Goal: Task Accomplishment & Management: Use online tool/utility

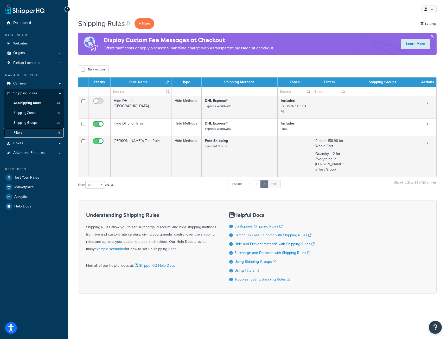
click at [29, 133] on link "Filters 6" at bounding box center [34, 133] width 60 height 10
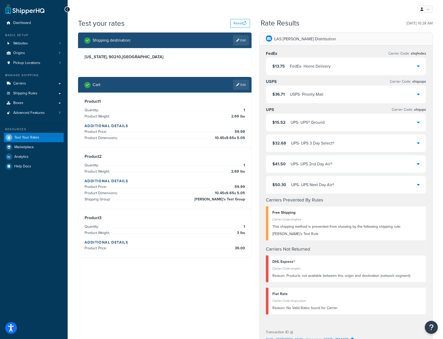
click at [160, 17] on div "My Profile Billing Global Settings Contact Us Logout" at bounding box center [256, 9] width 376 height 18
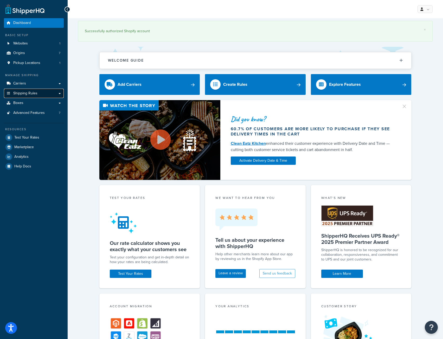
click at [22, 93] on span "Shipping Rules" at bounding box center [25, 93] width 24 height 4
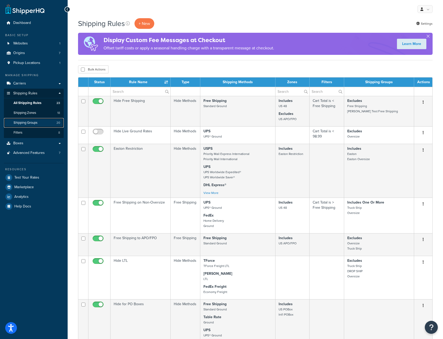
click at [26, 125] on span "Shipping Groups" at bounding box center [26, 123] width 24 height 4
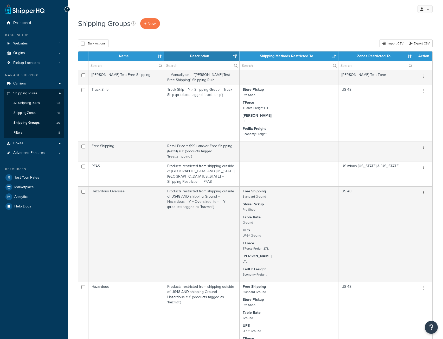
select select "15"
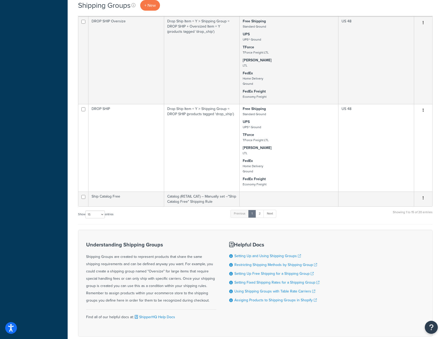
scroll to position [599, 0]
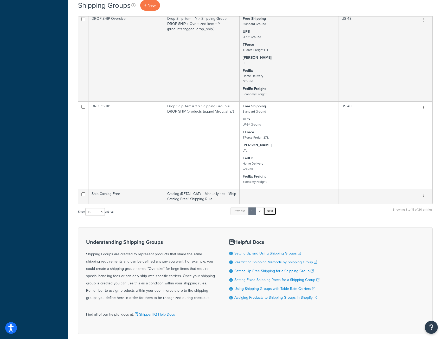
click at [270, 207] on link "Next" at bounding box center [270, 211] width 13 height 8
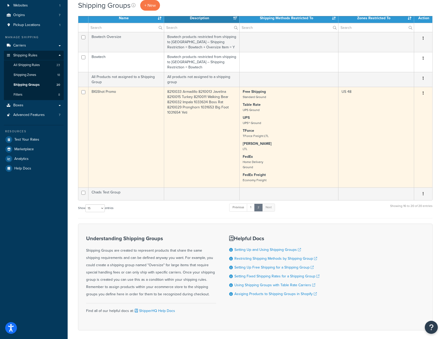
scroll to position [3, 0]
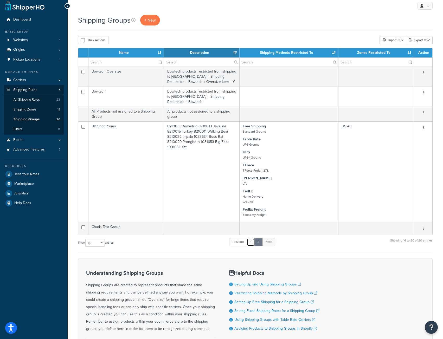
click at [250, 238] on link "1" at bounding box center [251, 242] width 8 height 8
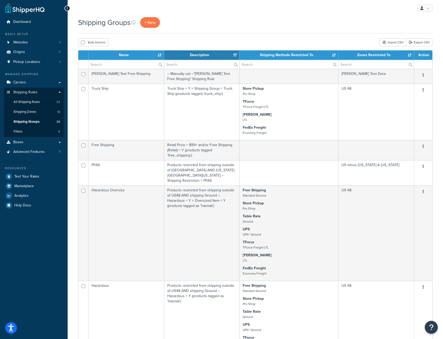
scroll to position [0, 0]
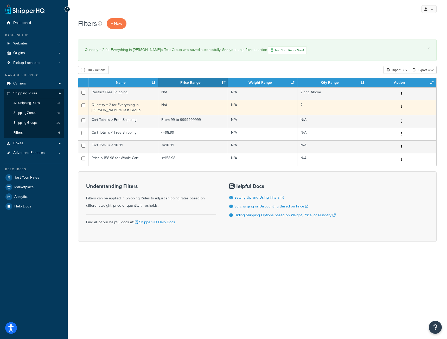
click at [121, 107] on td "Quantity = 2 for Everything in [PERSON_NAME]'s Test Group" at bounding box center [123, 107] width 70 height 15
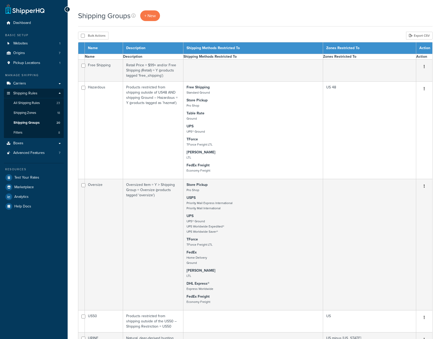
select select "15"
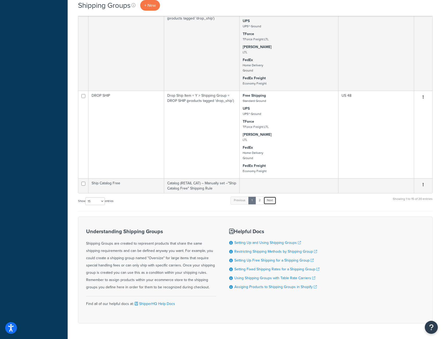
click at [276, 197] on link "Next" at bounding box center [270, 201] width 13 height 8
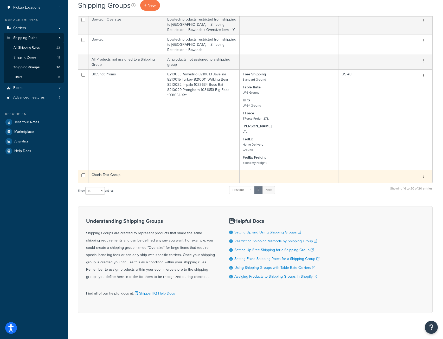
click at [157, 174] on td "Chads Test Group" at bounding box center [126, 176] width 76 height 13
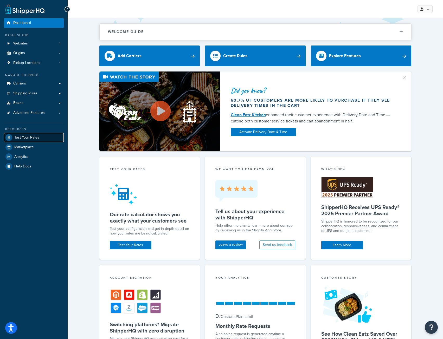
click at [22, 140] on span "Test Your Rates" at bounding box center [26, 138] width 25 height 4
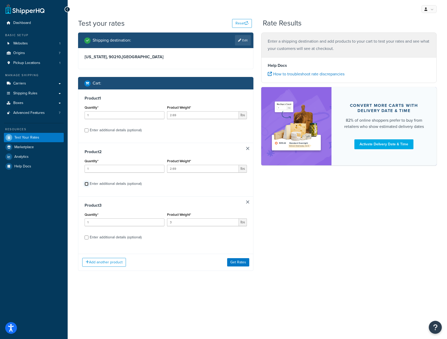
click at [86, 185] on input "Enter additional details (optional)" at bounding box center [87, 184] width 4 height 4
checkbox input "true"
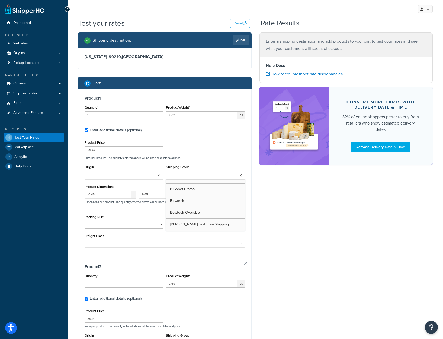
click at [200, 174] on input "Shipping Group" at bounding box center [191, 176] width 46 height 6
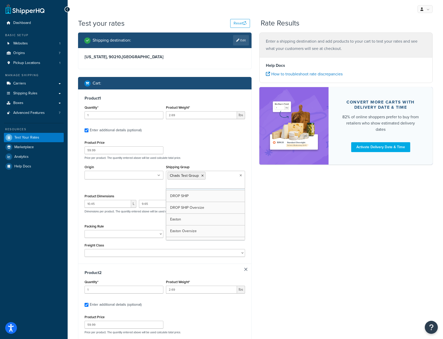
scroll to position [41, 0]
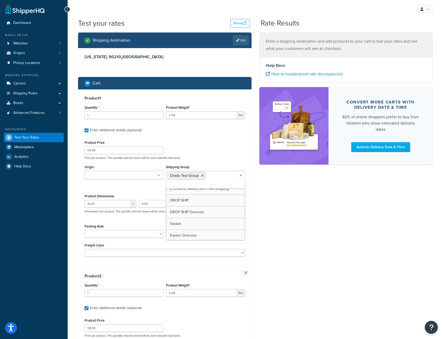
click at [223, 146] on div "Product Price 59.99 Price per product. The quantity entered above will be used …" at bounding box center [164, 149] width 163 height 21
click at [224, 148] on div "Product Price 59.99 Price per product. The quantity entered above will be used …" at bounding box center [164, 149] width 163 height 21
click at [248, 217] on div "Product 1 Quantity* 1 Product Weight* 2.69 lbs Enter additional details (option…" at bounding box center [164, 179] width 173 height 178
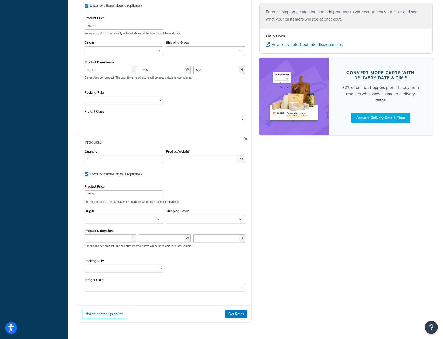
scroll to position [312, 0]
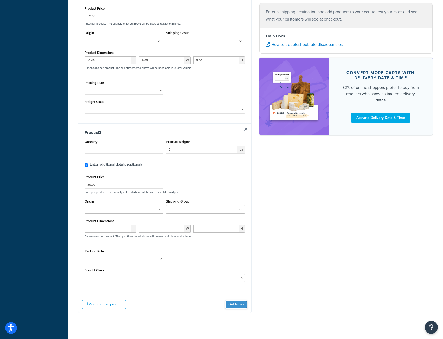
click at [234, 307] on button "Get Rates" at bounding box center [236, 305] width 22 height 8
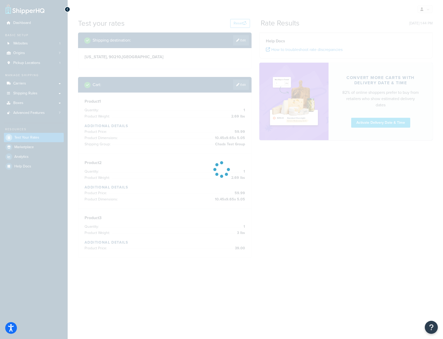
scroll to position [0, 0]
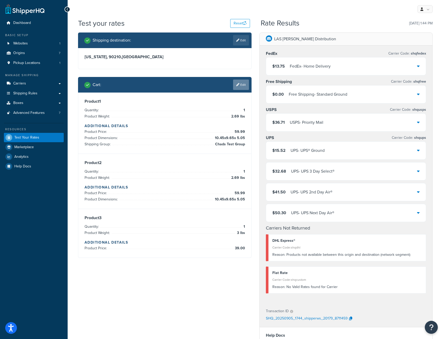
click at [240, 87] on link "Edit" at bounding box center [241, 85] width 16 height 10
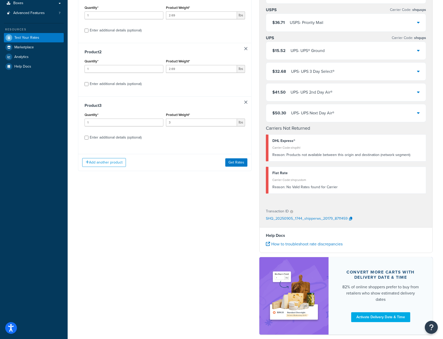
scroll to position [104, 0]
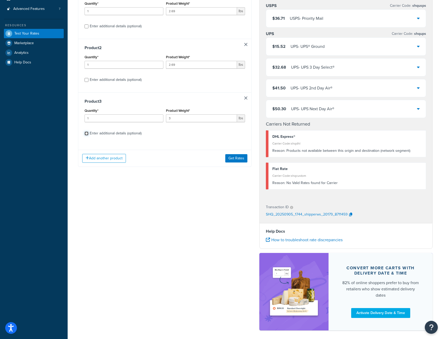
click at [85, 135] on input "Enter additional details (optional)" at bounding box center [87, 134] width 4 height 4
checkbox input "true"
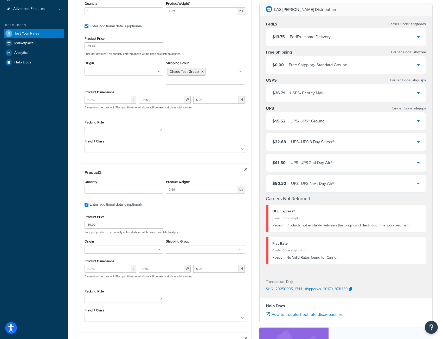
checkbox input "true"
click at [201, 74] on li "Chads Test Group" at bounding box center [187, 72] width 38 height 8
click at [202, 72] on icon at bounding box center [202, 71] width 2 height 3
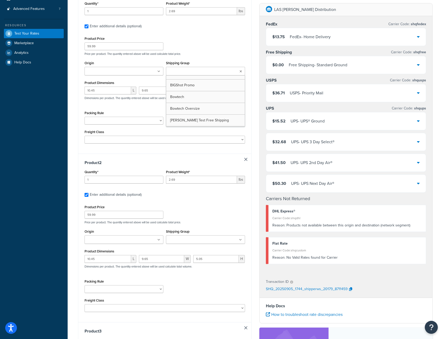
click at [202, 241] on input "Shipping Group" at bounding box center [191, 240] width 46 height 6
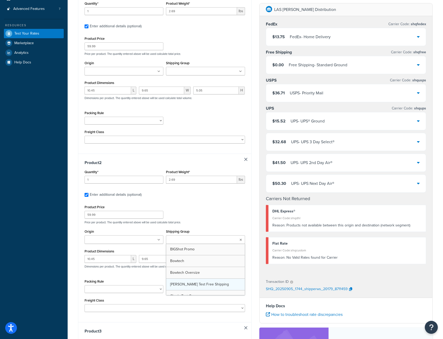
scroll to position [26, 0]
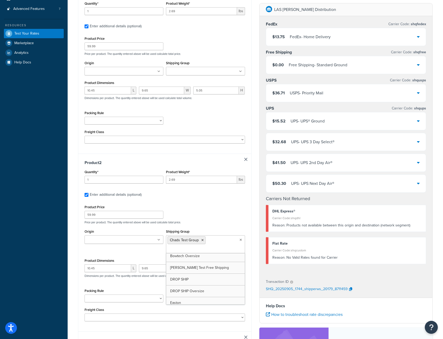
click at [226, 220] on div "Product Price 59.99 Price per product. The quantity entered above will be used …" at bounding box center [164, 214] width 163 height 21
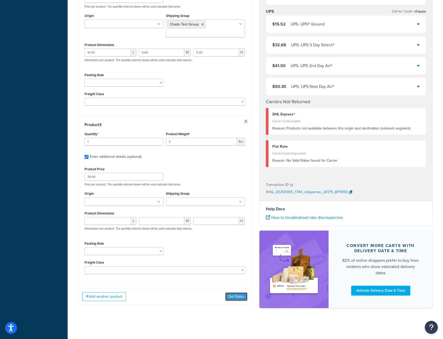
click at [234, 296] on button "Get Rates" at bounding box center [236, 297] width 22 height 8
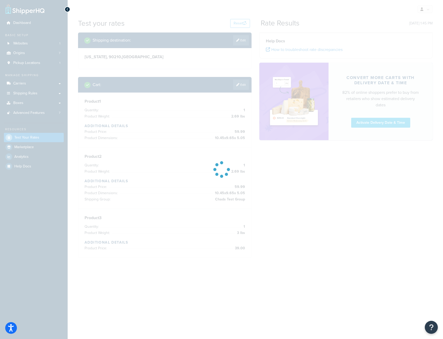
scroll to position [0, 0]
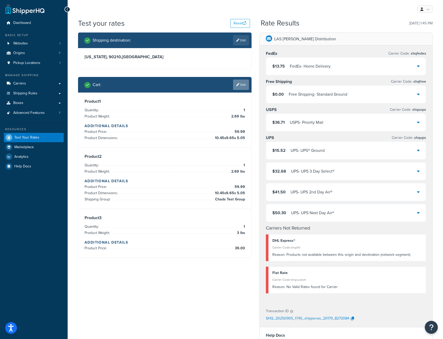
click at [243, 84] on link "Edit" at bounding box center [241, 85] width 16 height 10
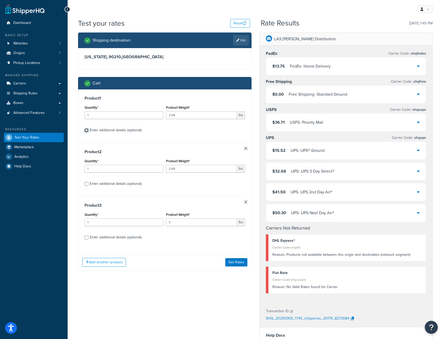
click at [88, 131] on input "Enter additional details (optional)" at bounding box center [87, 131] width 4 height 4
checkbox input "true"
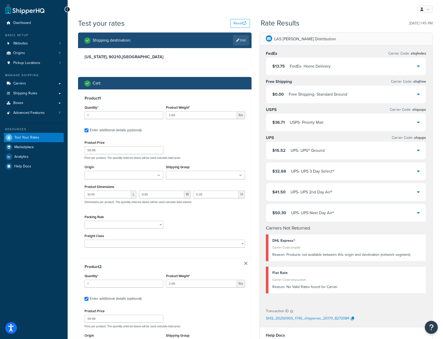
click at [190, 177] on input "Shipping Group" at bounding box center [191, 176] width 46 height 6
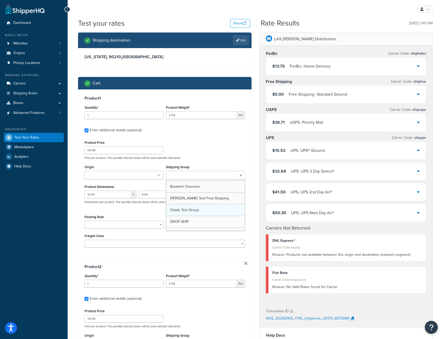
scroll to position [22, 0]
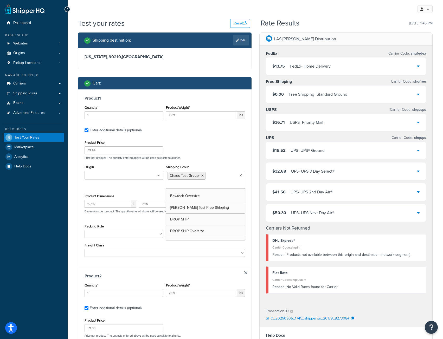
click at [217, 124] on div "Product 1 Quantity* 1 Product Weight* 2.69 lbs Enter additional details (option…" at bounding box center [164, 179] width 173 height 178
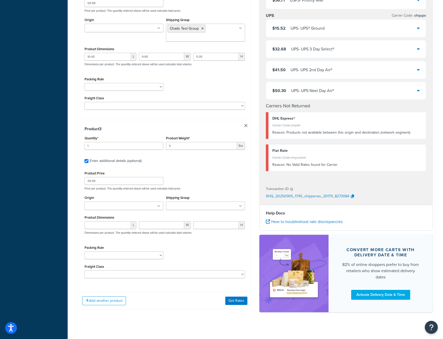
scroll to position [332, 0]
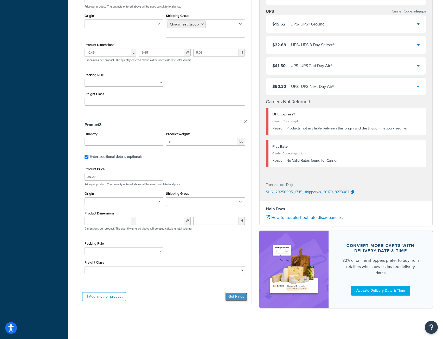
click at [234, 300] on button "Get Rates" at bounding box center [236, 297] width 22 height 8
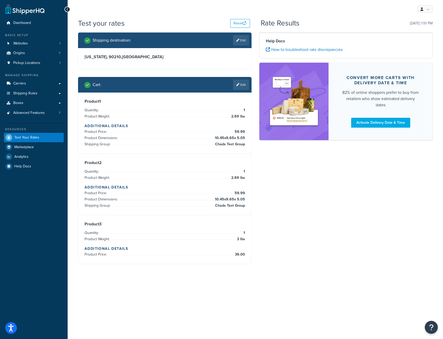
scroll to position [0, 0]
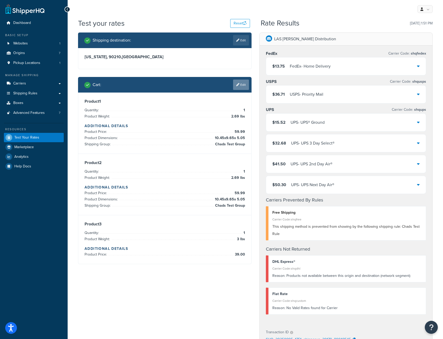
click at [245, 84] on link "Edit" at bounding box center [241, 85] width 16 height 10
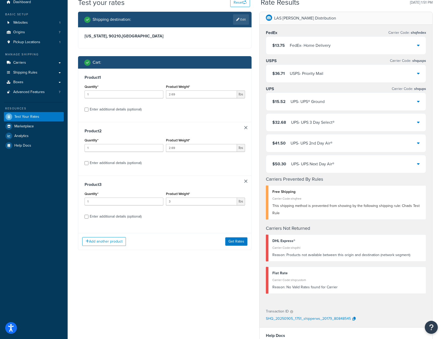
scroll to position [52, 0]
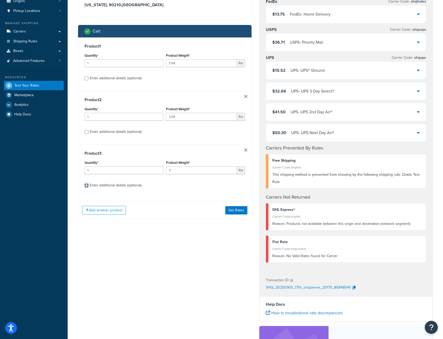
click at [87, 186] on input "Enter additional details (optional)" at bounding box center [87, 186] width 4 height 4
checkbox input "true"
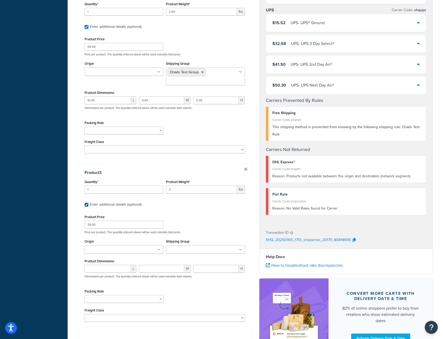
scroll to position [332, 0]
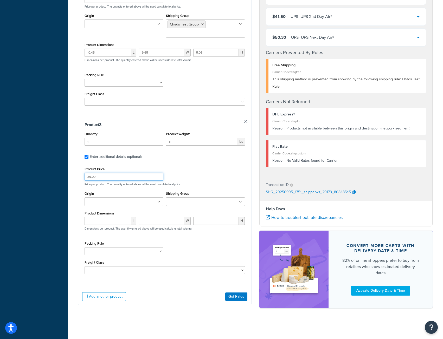
click at [132, 173] on input "39.00" at bounding box center [124, 177] width 79 height 8
type input "39.01"
click at [233, 299] on button "Get Rates" at bounding box center [236, 297] width 22 height 8
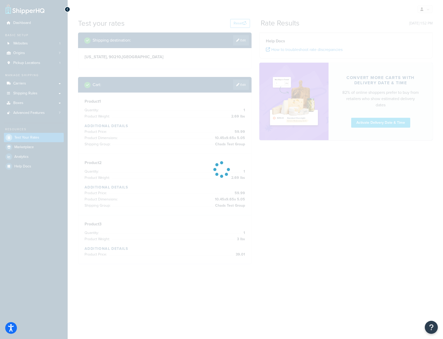
scroll to position [0, 0]
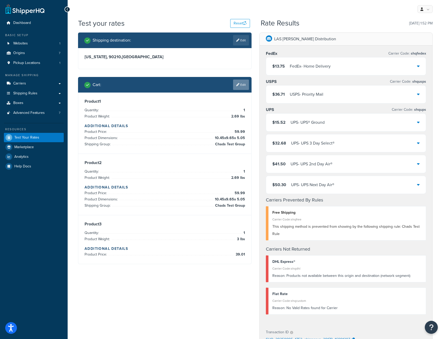
click at [238, 85] on icon at bounding box center [237, 84] width 3 height 3
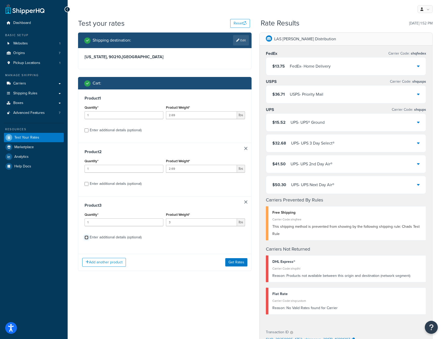
click at [86, 239] on input "Enter additional details (optional)" at bounding box center [87, 238] width 4 height 4
checkbox input "true"
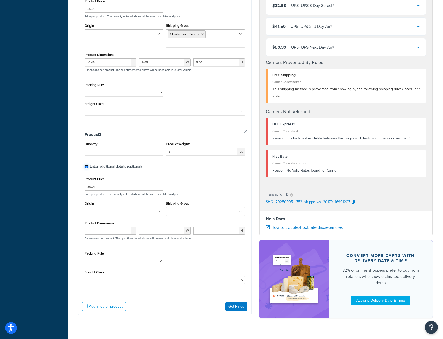
scroll to position [332, 0]
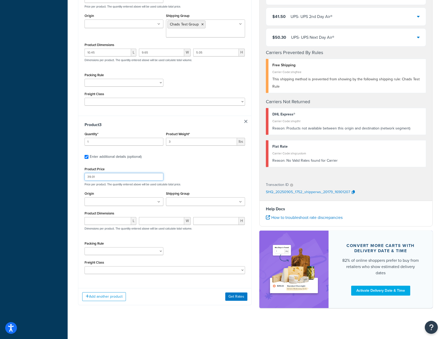
drag, startPoint x: 97, startPoint y: 176, endPoint x: 62, endPoint y: 179, distance: 34.5
click at [62, 179] on div "Dashboard Basic Setup Websites 1 Origins 7 Pickup Locations 1 Manage Shipping C…" at bounding box center [221, 5] width 443 height 669
type input "1"
type input "40.00"
click at [236, 297] on button "Get Rates" at bounding box center [236, 297] width 22 height 8
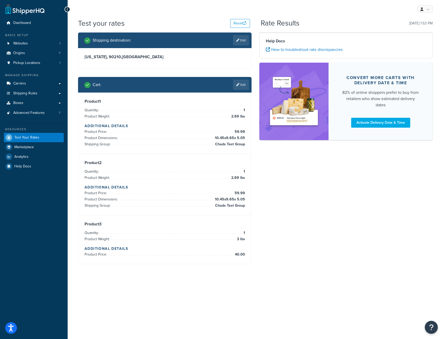
scroll to position [0, 0]
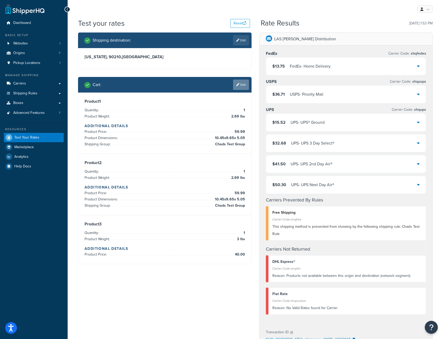
click at [240, 84] on link "Edit" at bounding box center [241, 85] width 16 height 10
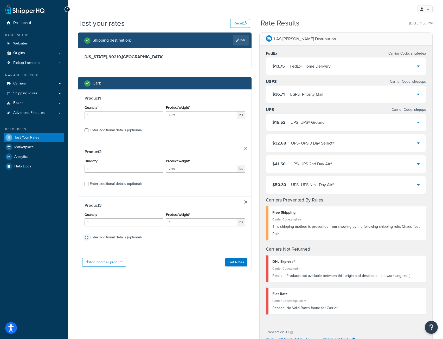
click at [86, 238] on input "Enter additional details (optional)" at bounding box center [87, 238] width 4 height 4
checkbox input "true"
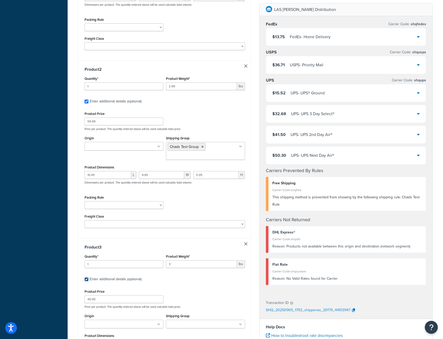
scroll to position [208, 0]
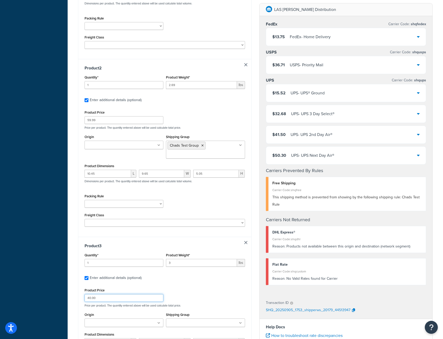
click at [101, 300] on input "40.00" at bounding box center [124, 298] width 79 height 8
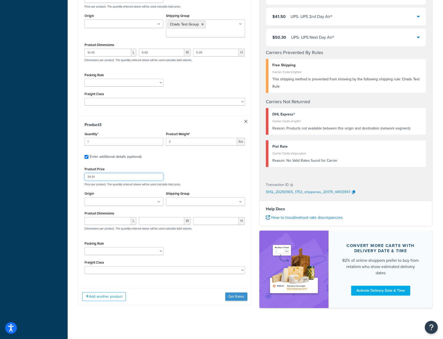
type input "39.01"
click at [238, 298] on button "Get Rates" at bounding box center [236, 297] width 22 height 8
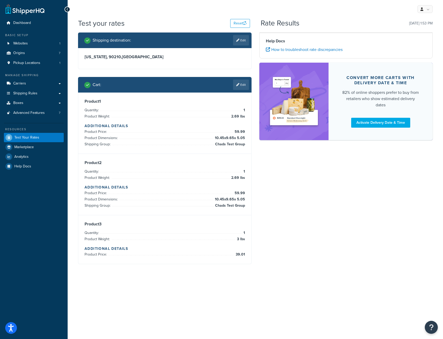
scroll to position [0, 0]
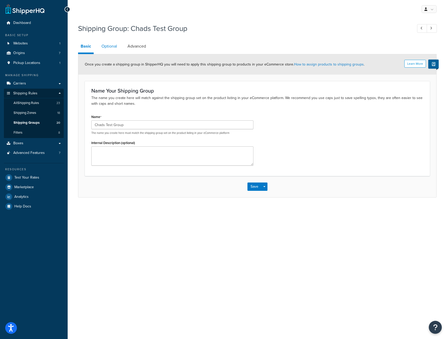
click at [111, 51] on link "Optional" at bounding box center [109, 46] width 21 height 12
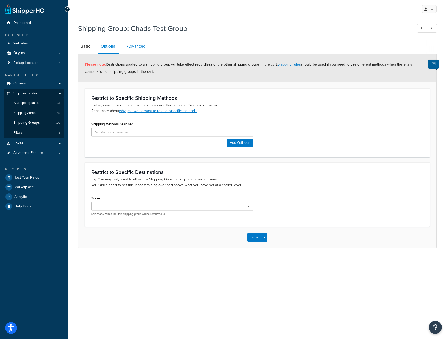
click at [134, 48] on link "Advanced" at bounding box center [136, 46] width 24 height 12
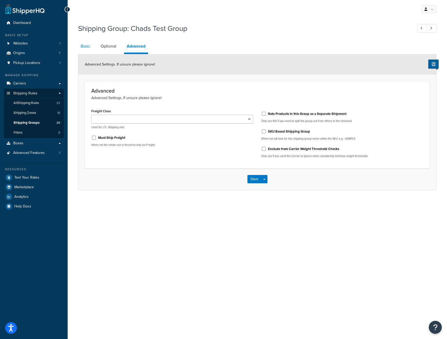
click at [85, 46] on link "Basic" at bounding box center [85, 46] width 15 height 12
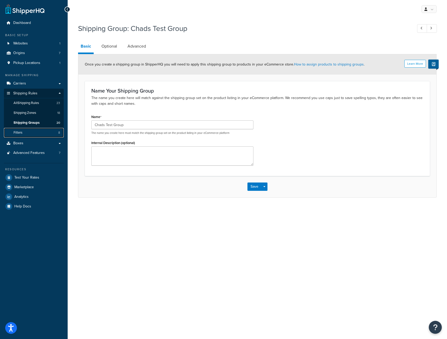
click at [26, 132] on link "Filters 8" at bounding box center [34, 133] width 60 height 10
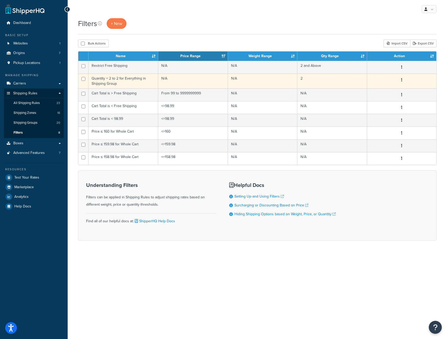
click at [126, 81] on td "Quantity = 2 to 2 for Everything in Shipping Group" at bounding box center [123, 81] width 70 height 15
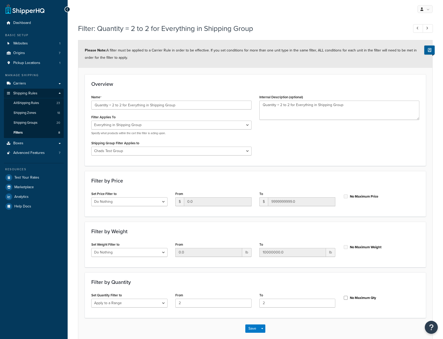
select select "SHIPPING_GROUP"
select select "301207"
select select "range"
click at [25, 133] on link "Filters 8" at bounding box center [34, 133] width 60 height 10
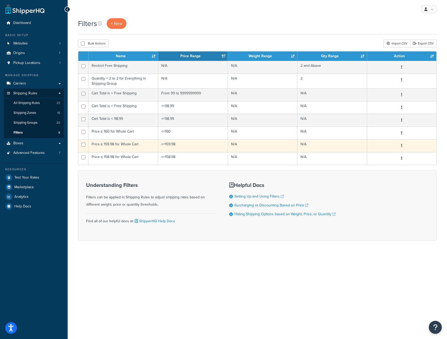
click at [111, 144] on td "Price ≤ 159.98 for Whole Cart" at bounding box center [123, 145] width 70 height 13
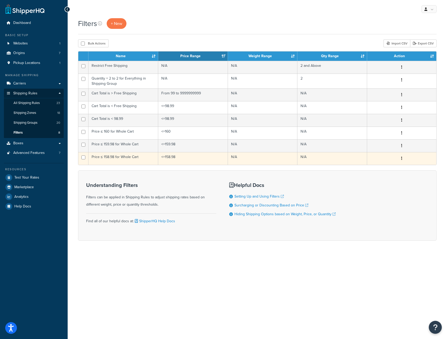
click at [114, 159] on td "Price ≤ 158.98 for Whole Cart" at bounding box center [123, 158] width 70 height 13
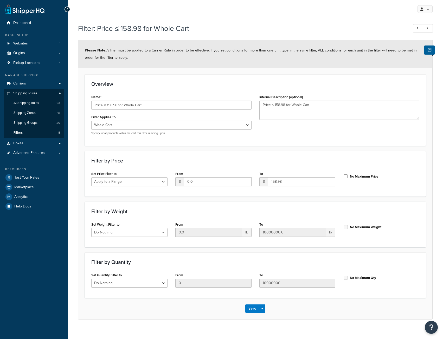
select select "range"
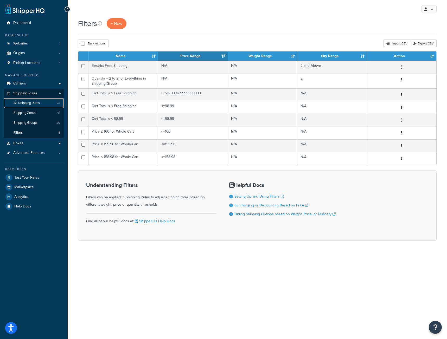
click at [30, 102] on span "All Shipping Rules" at bounding box center [27, 103] width 26 height 4
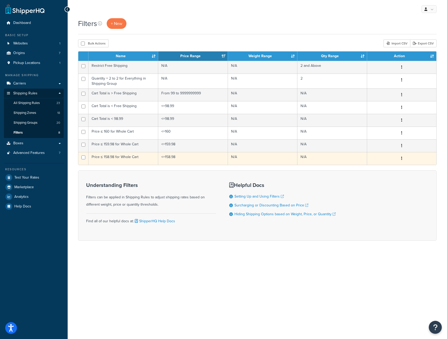
click at [127, 158] on td "Price ≤ 158.98 for Whole Cart" at bounding box center [123, 158] width 70 height 13
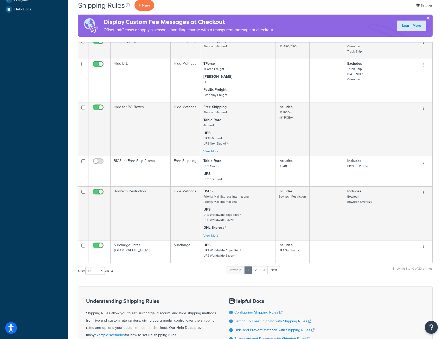
scroll to position [260, 0]
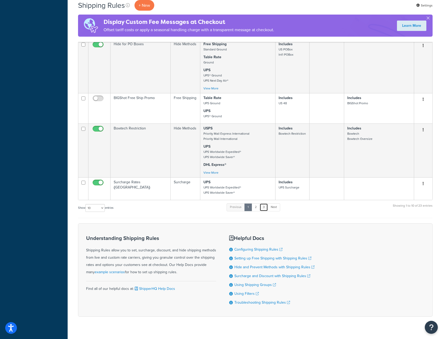
click at [262, 208] on link "3" at bounding box center [264, 208] width 8 height 8
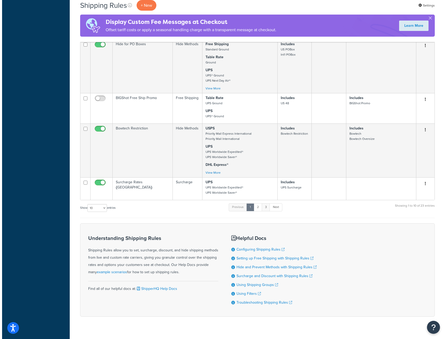
scroll to position [0, 0]
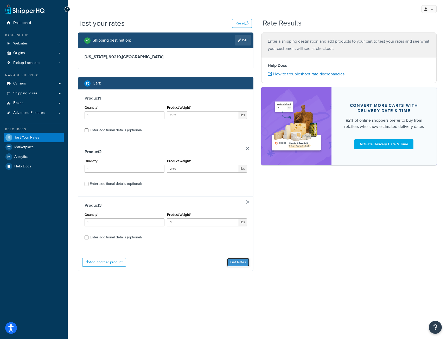
click at [233, 262] on button "Get Rates" at bounding box center [238, 262] width 22 height 8
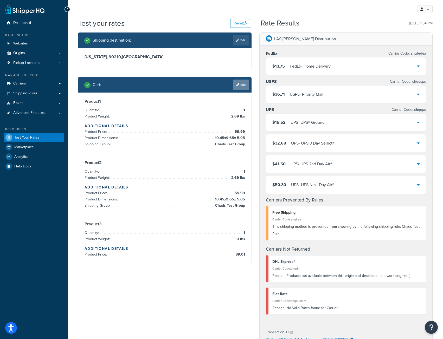
click at [240, 85] on link "Edit" at bounding box center [241, 85] width 16 height 10
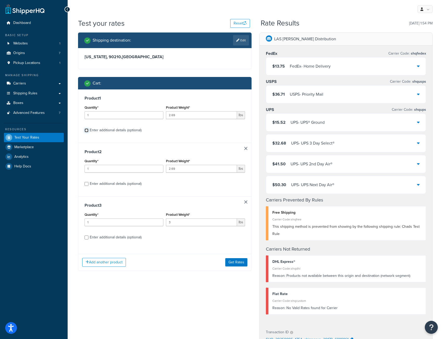
click at [85, 130] on input "Enter additional details (optional)" at bounding box center [87, 131] width 4 height 4
checkbox input "true"
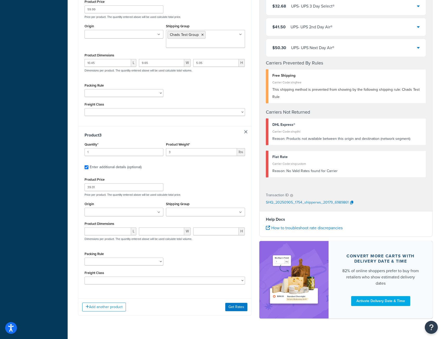
scroll to position [332, 0]
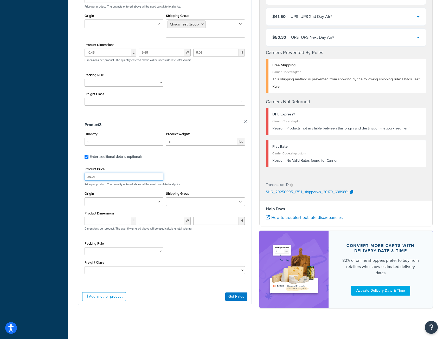
click at [110, 177] on input "39.01" at bounding box center [124, 177] width 79 height 8
type input "39.00"
click at [237, 295] on button "Get Rates" at bounding box center [236, 297] width 22 height 8
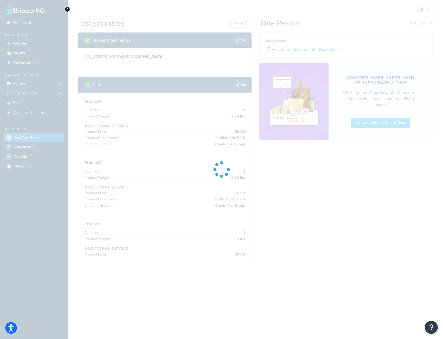
scroll to position [0, 0]
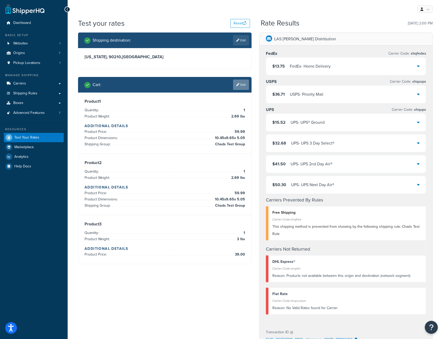
click at [241, 88] on link "Edit" at bounding box center [241, 85] width 16 height 10
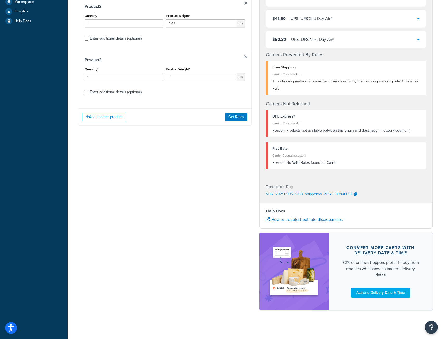
scroll to position [148, 0]
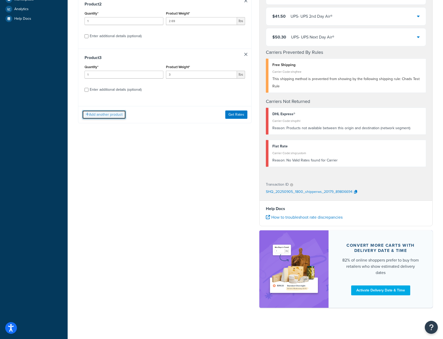
click at [107, 117] on button "Add another product" at bounding box center [104, 114] width 44 height 9
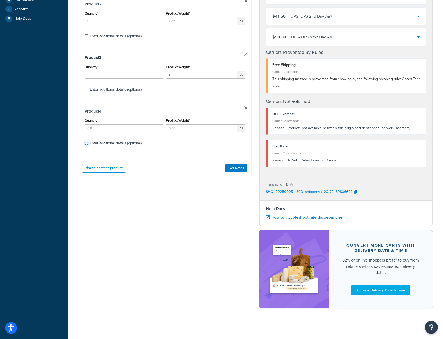
click at [85, 144] on input "Enter additional details (optional)" at bounding box center [87, 144] width 4 height 4
checkbox input "true"
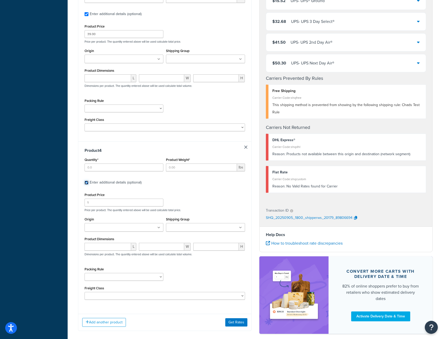
scroll to position [501, 0]
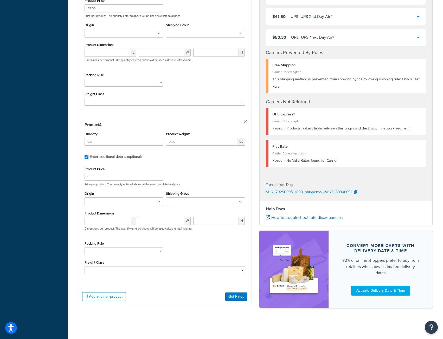
click at [246, 121] on link at bounding box center [245, 121] width 3 height 3
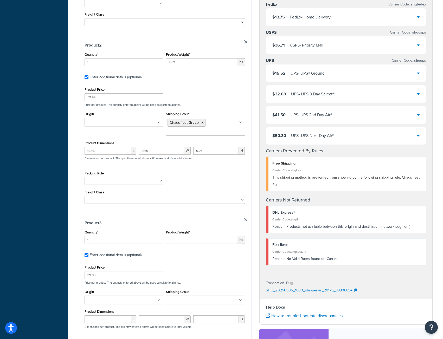
scroll to position [201, 0]
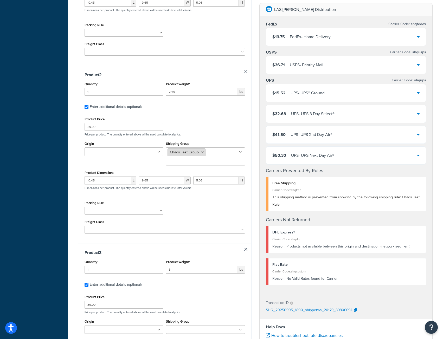
click at [202, 152] on icon at bounding box center [202, 152] width 2 height 3
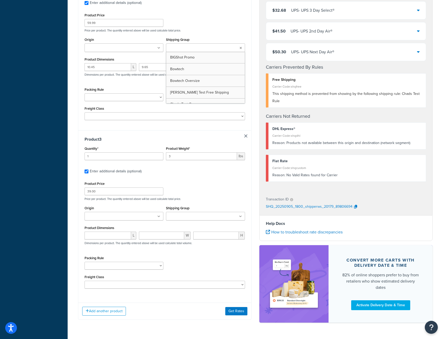
scroll to position [322, 0]
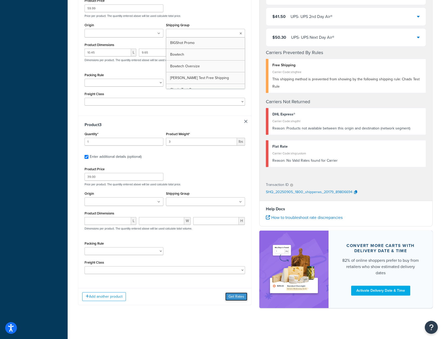
click at [241, 297] on button "Get Rates" at bounding box center [236, 297] width 22 height 8
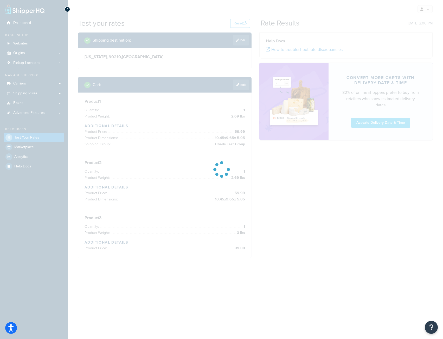
scroll to position [0, 0]
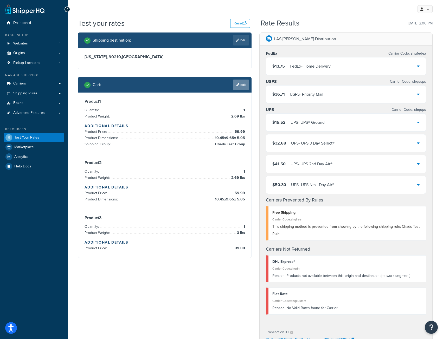
click at [237, 86] on icon at bounding box center [237, 84] width 3 height 3
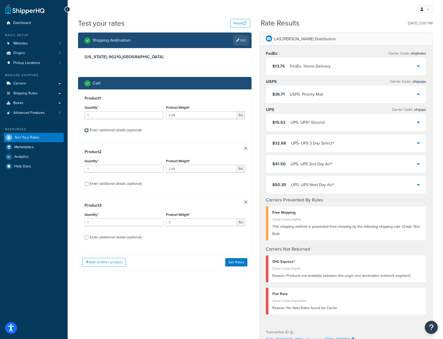
click at [86, 131] on input "Enter additional details (optional)" at bounding box center [87, 131] width 4 height 4
checkbox input "true"
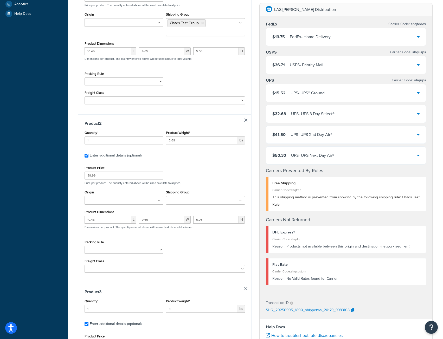
scroll to position [234, 0]
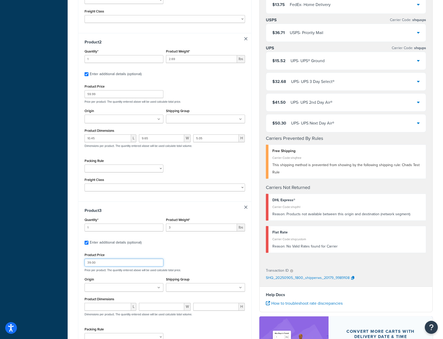
click at [114, 260] on input "39.00" at bounding box center [124, 263] width 79 height 8
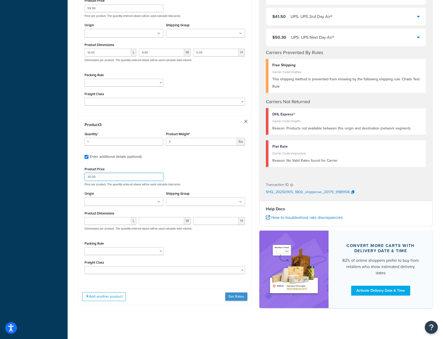
type input "30.00"
click at [236, 299] on button "Get Rates" at bounding box center [236, 297] width 22 height 8
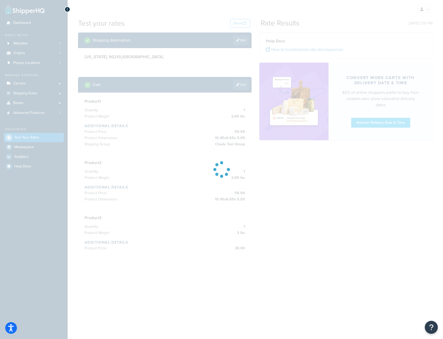
scroll to position [0, 0]
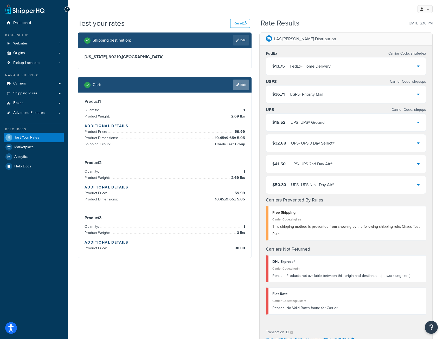
click at [242, 84] on link "Edit" at bounding box center [241, 85] width 16 height 10
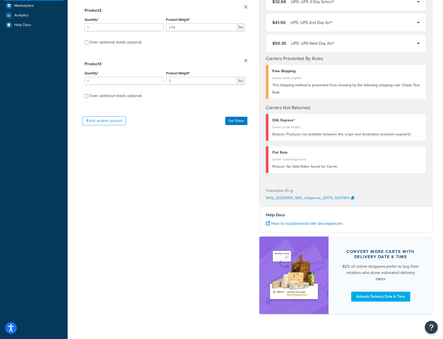
scroll to position [148, 0]
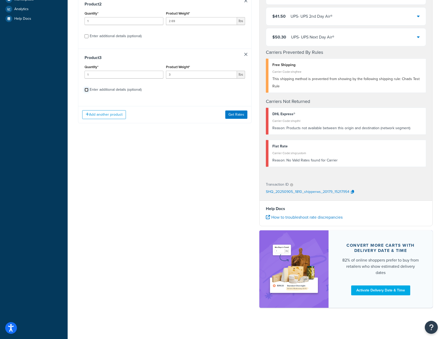
click at [87, 91] on input "Enter additional details (optional)" at bounding box center [87, 90] width 4 height 4
checkbox input "true"
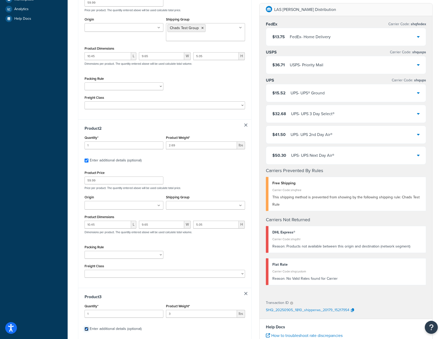
scroll to position [304, 0]
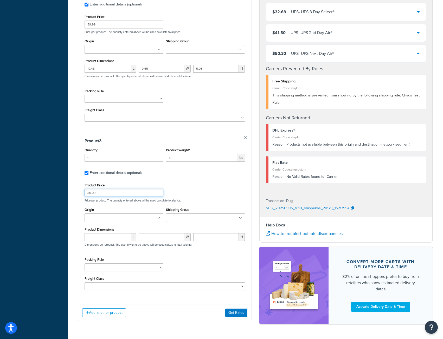
click at [90, 193] on input "30.00" at bounding box center [124, 193] width 79 height 8
type input "39.00"
click at [235, 317] on button "Get Rates" at bounding box center [236, 313] width 22 height 8
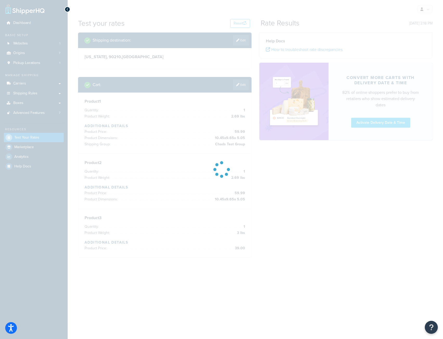
scroll to position [0, 0]
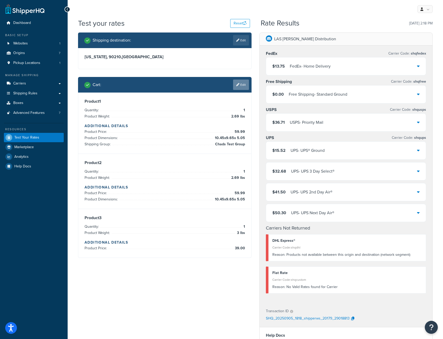
click at [242, 85] on link "Edit" at bounding box center [241, 85] width 16 height 10
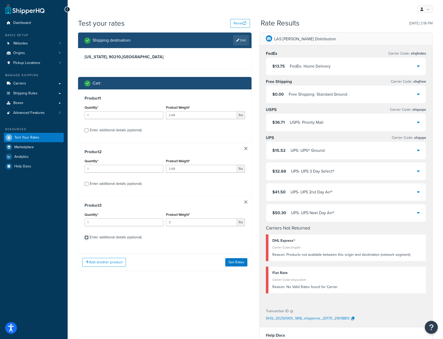
click at [87, 237] on input "Enter additional details (optional)" at bounding box center [87, 238] width 4 height 4
checkbox input "true"
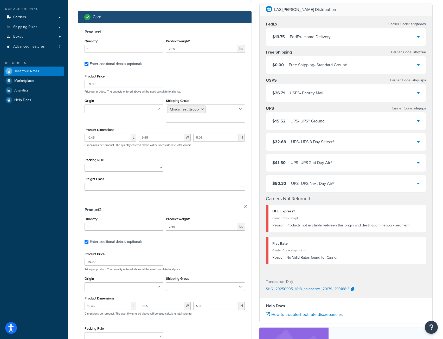
scroll to position [130, 0]
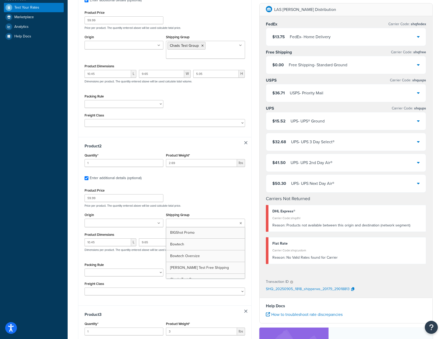
click at [180, 225] on input "Shipping Group" at bounding box center [191, 224] width 46 height 6
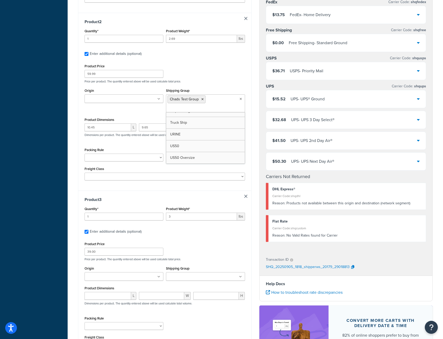
scroll to position [312, 0]
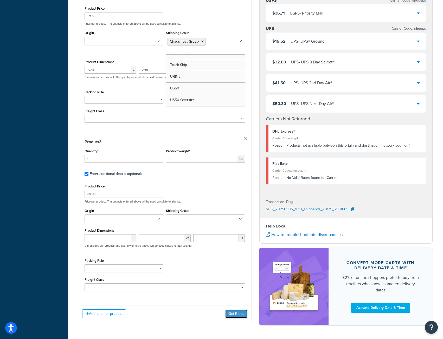
click at [238, 316] on button "Get Rates" at bounding box center [236, 314] width 22 height 8
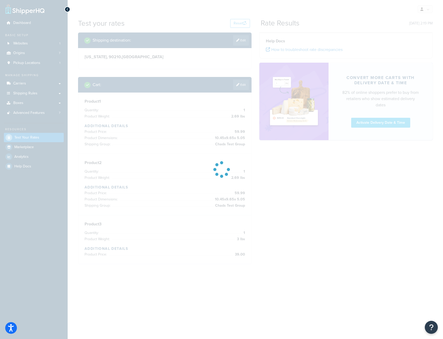
scroll to position [0, 0]
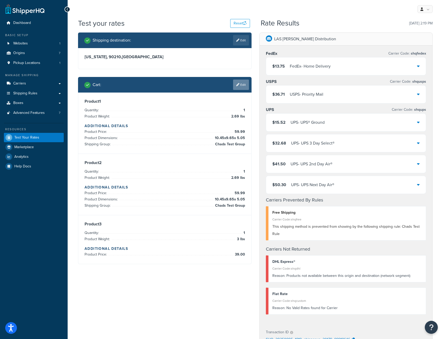
click at [242, 86] on link "Edit" at bounding box center [241, 85] width 16 height 10
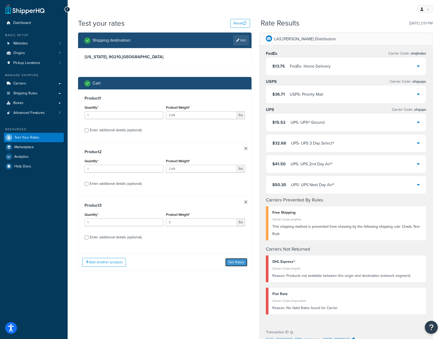
click at [233, 263] on button "Get Rates" at bounding box center [236, 262] width 22 height 8
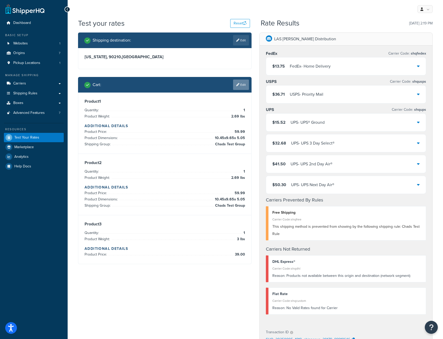
click at [244, 82] on link "Edit" at bounding box center [241, 85] width 16 height 10
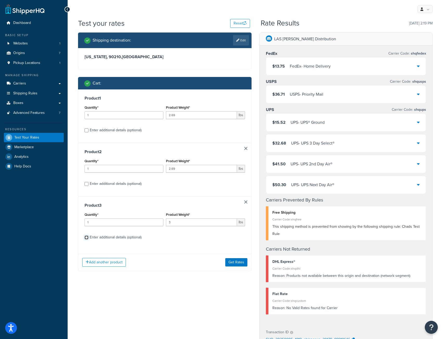
click at [87, 238] on input "Enter additional details (optional)" at bounding box center [87, 238] width 4 height 4
checkbox input "true"
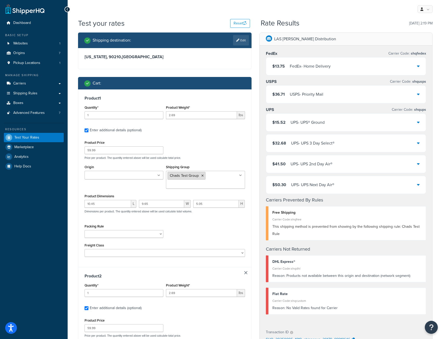
click at [201, 177] on icon at bounding box center [202, 175] width 2 height 3
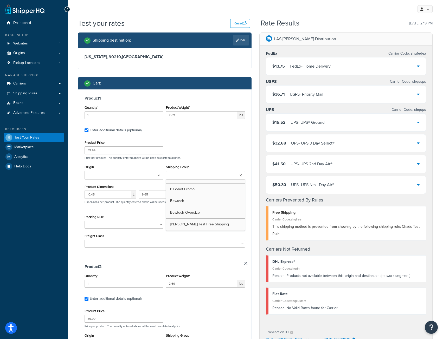
click at [242, 143] on div "Product Price 59.99 Price per product. The quantity entered above will be used …" at bounding box center [164, 149] width 163 height 21
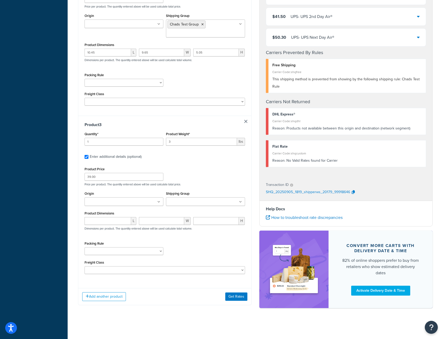
scroll to position [322, 0]
click at [240, 298] on button "Get Rates" at bounding box center [236, 297] width 22 height 8
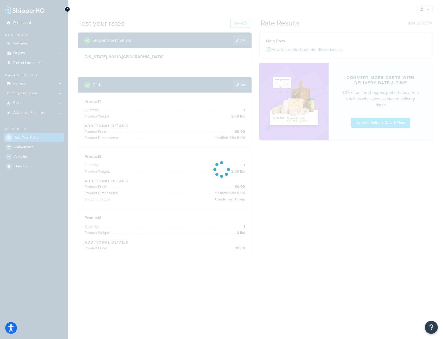
scroll to position [0, 0]
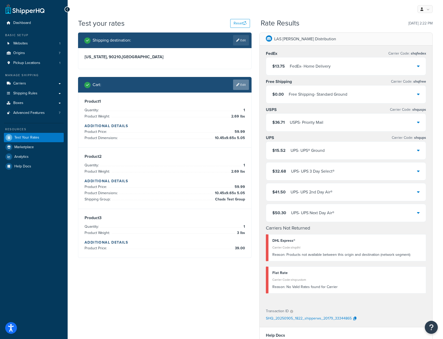
click at [243, 82] on link "Edit" at bounding box center [241, 85] width 16 height 10
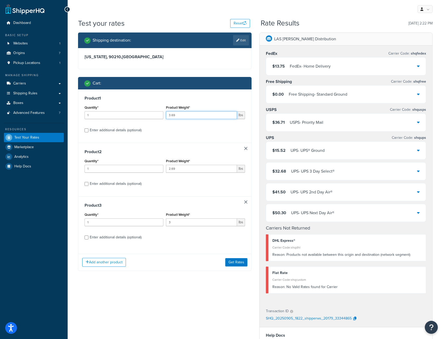
type input "3.69"
click at [232, 115] on input "3.69" at bounding box center [201, 115] width 71 height 8
click at [232, 266] on button "Get Rates" at bounding box center [236, 262] width 22 height 8
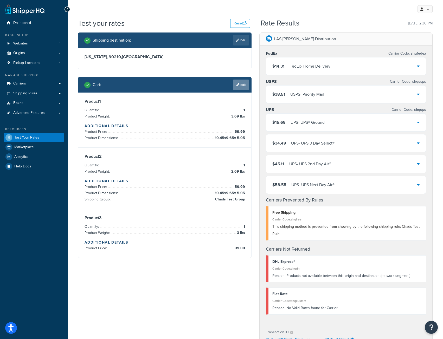
click at [244, 82] on link "Edit" at bounding box center [241, 85] width 16 height 10
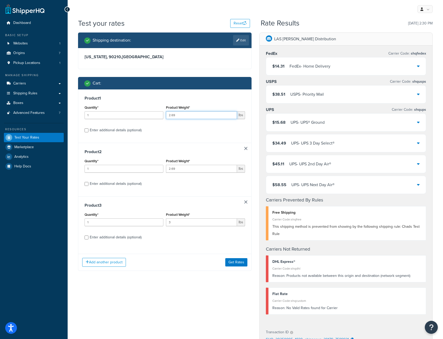
type input "2.69"
click at [232, 117] on input "2.69" at bounding box center [201, 115] width 71 height 8
click at [243, 263] on button "Get Rates" at bounding box center [236, 262] width 22 height 8
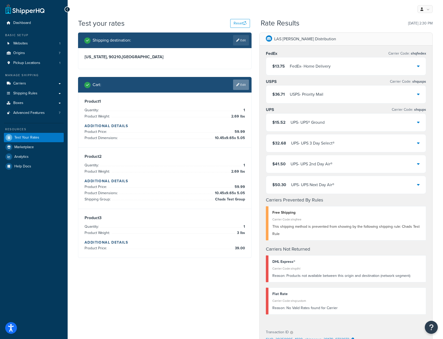
click at [241, 85] on link "Edit" at bounding box center [241, 85] width 16 height 10
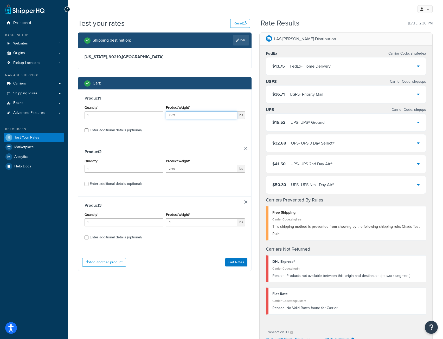
click at [232, 113] on input "2.69" at bounding box center [201, 115] width 71 height 8
type input "3.69"
click at [232, 114] on input "3.69" at bounding box center [201, 115] width 71 height 8
click at [239, 261] on button "Get Rates" at bounding box center [236, 262] width 22 height 8
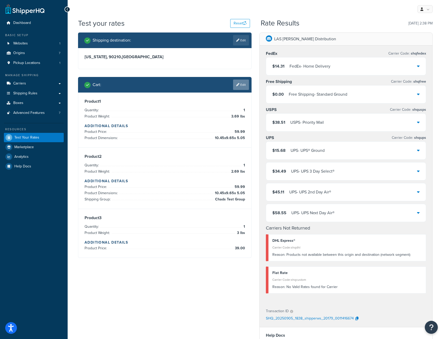
click at [242, 84] on link "Edit" at bounding box center [241, 85] width 16 height 10
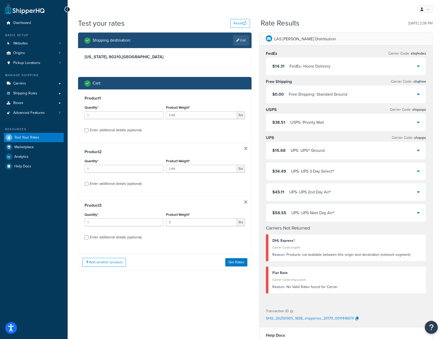
click at [88, 130] on div "Enter additional details (optional)" at bounding box center [165, 130] width 161 height 8
click at [86, 130] on input "Enter additional details (optional)" at bounding box center [87, 131] width 4 height 4
checkbox input "true"
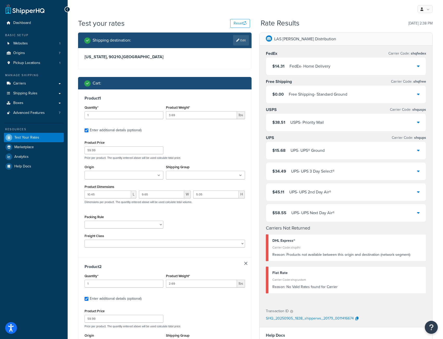
click at [204, 174] on input "Shipping Group" at bounding box center [191, 176] width 46 height 6
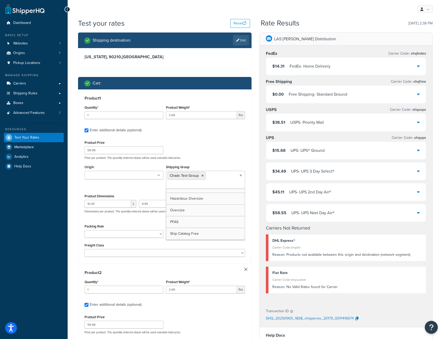
scroll to position [114, 0]
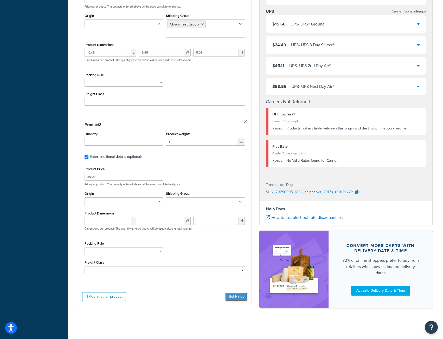
click at [238, 300] on button "Get Rates" at bounding box center [236, 297] width 22 height 8
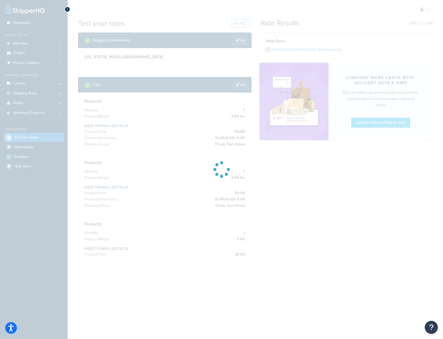
scroll to position [0, 0]
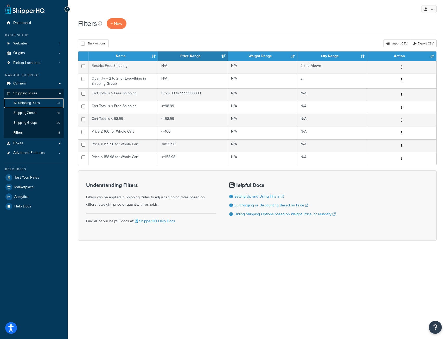
click at [25, 104] on span "All Shipping Rules" at bounding box center [27, 103] width 26 height 4
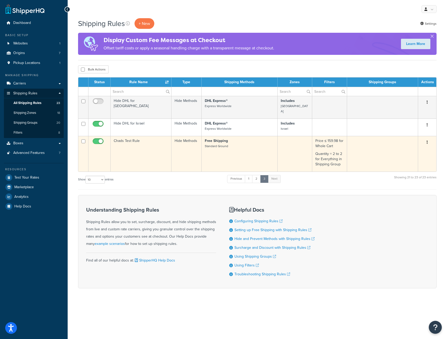
click at [145, 144] on td "Chads Test Rule" at bounding box center [141, 154] width 61 height 36
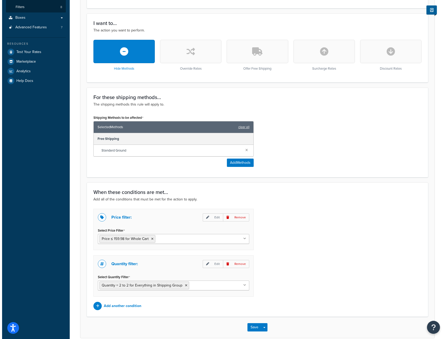
scroll to position [130, 0]
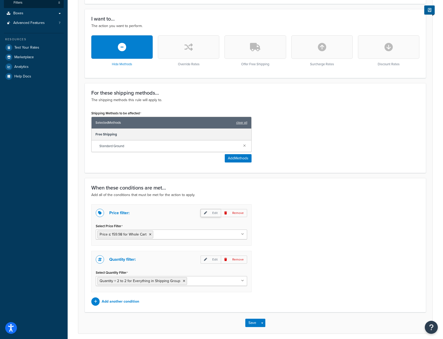
click at [214, 214] on p "Edit" at bounding box center [211, 213] width 20 height 8
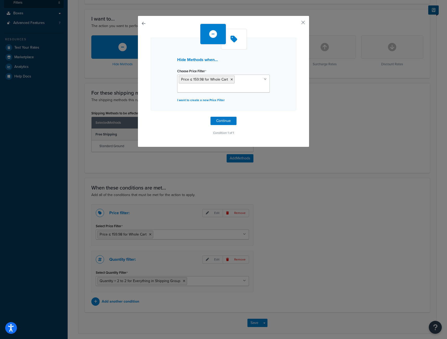
click at [207, 88] on input "Choose Price Filter" at bounding box center [202, 89] width 46 height 6
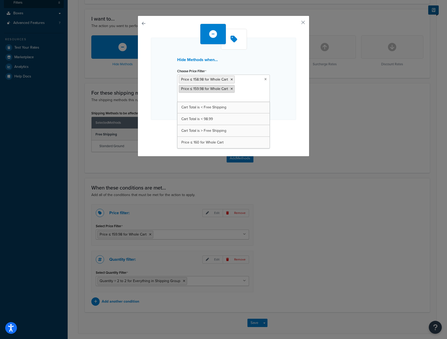
click at [231, 89] on icon at bounding box center [232, 88] width 2 height 3
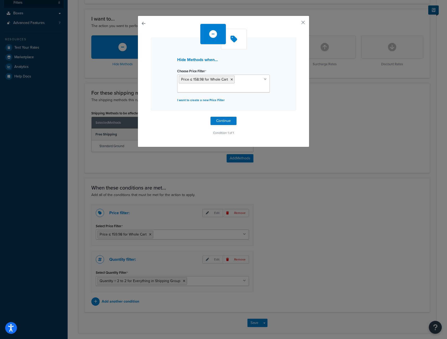
click at [270, 60] on div "Hide Methods when... Choose Price Filter Price ≤ 158.98 for Whole Cart Cart Tot…" at bounding box center [223, 74] width 145 height 73
click at [221, 115] on div "Hide Methods when... Choose Price Filter Price ≤ 158.98 for Whole Cart Cart Tot…" at bounding box center [223, 80] width 145 height 113
click at [221, 120] on button "Continue" at bounding box center [224, 121] width 26 height 8
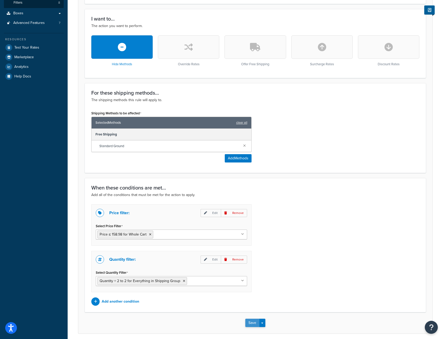
click at [252, 325] on button "Save" at bounding box center [252, 323] width 14 height 8
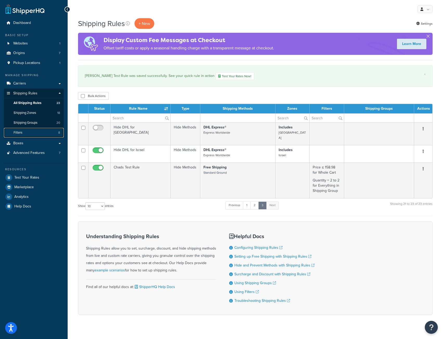
click at [21, 135] on span "Filters" at bounding box center [18, 133] width 9 height 4
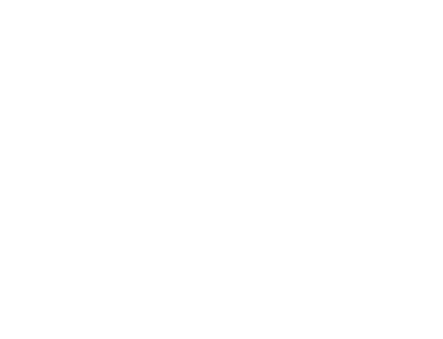
select select "range"
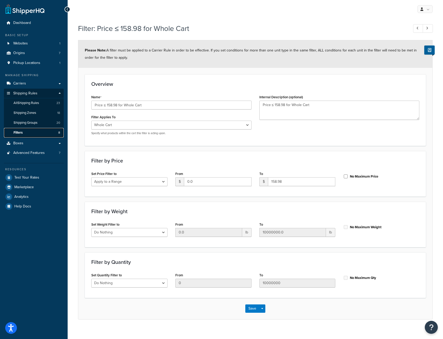
click at [19, 132] on span "Filters" at bounding box center [18, 133] width 9 height 4
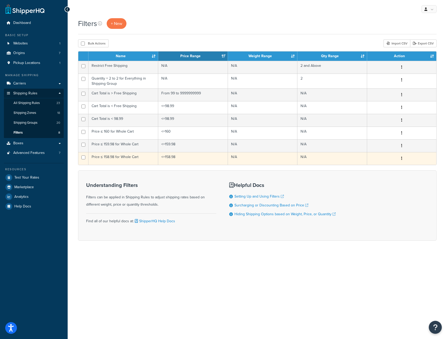
click at [116, 161] on td "Price ≤ 158.98 for Whole Cart" at bounding box center [123, 158] width 70 height 13
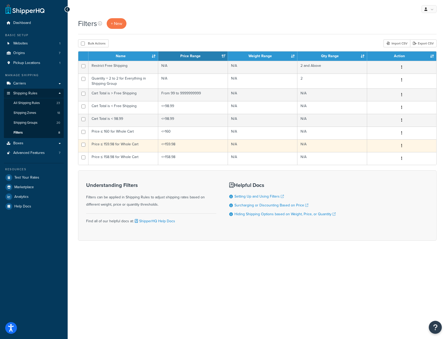
click at [121, 143] on td "Price ≤ 159.98 for Whole Cart" at bounding box center [123, 145] width 70 height 13
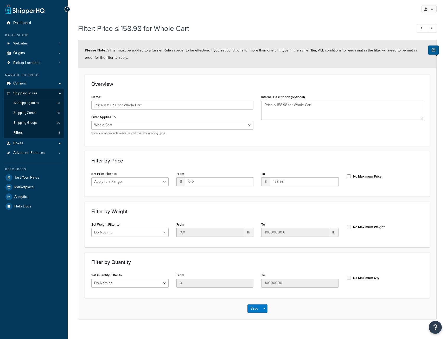
select select "range"
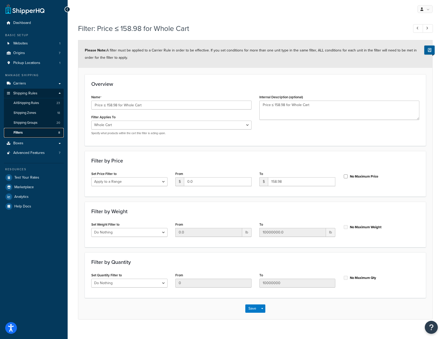
click at [20, 132] on span "Filters" at bounding box center [18, 133] width 9 height 4
select select "range"
click at [20, 134] on span "Filters" at bounding box center [18, 133] width 9 height 4
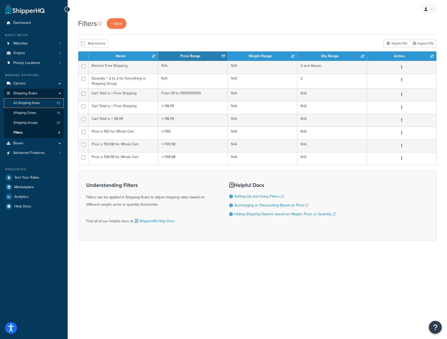
click at [24, 104] on span "All Shipping Rules" at bounding box center [27, 103] width 26 height 4
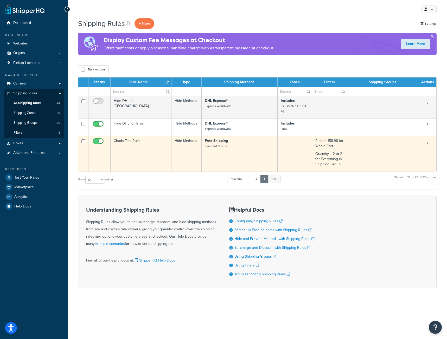
click at [135, 150] on td "Chads Test Rule" at bounding box center [141, 154] width 61 height 36
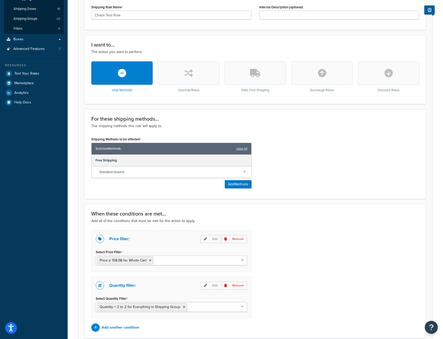
scroll to position [152, 0]
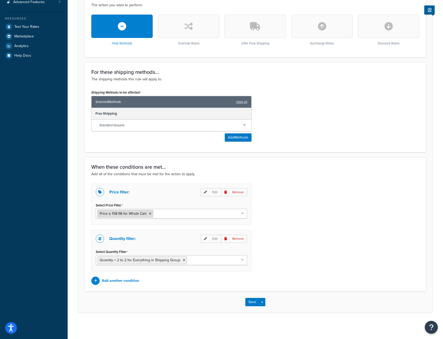
click at [150, 214] on icon at bounding box center [150, 213] width 2 height 3
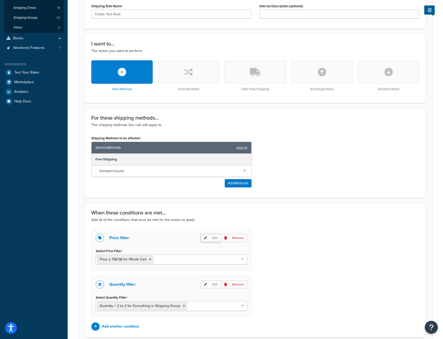
click at [211, 238] on p "Edit" at bounding box center [211, 238] width 20 height 8
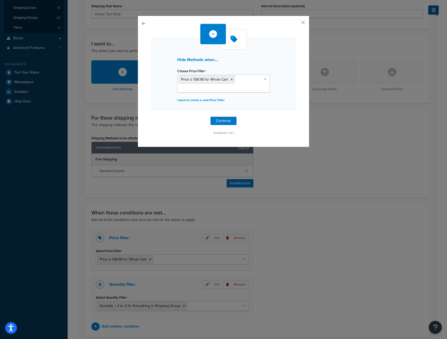
click at [265, 80] on ul "Price ≤ 158.98 for Whole Cart" at bounding box center [223, 84] width 93 height 18
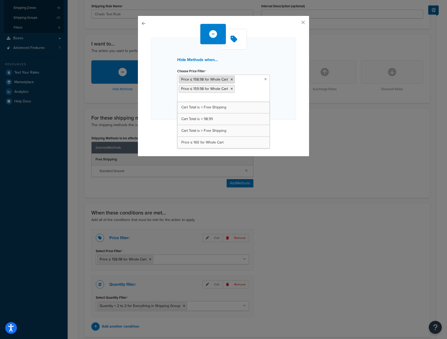
click at [231, 80] on icon at bounding box center [232, 79] width 2 height 3
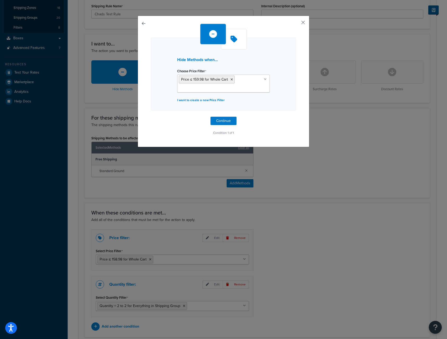
click at [296, 24] on button "button" at bounding box center [295, 24] width 1 height 1
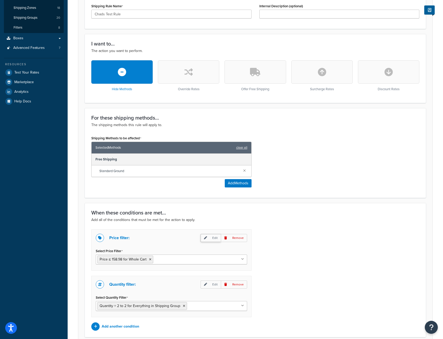
click at [213, 239] on p "Edit" at bounding box center [211, 238] width 20 height 8
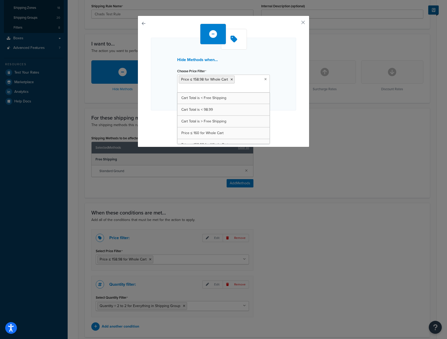
click at [226, 90] on ul "Price ≤ 158.98 for Whole Cart" at bounding box center [223, 84] width 93 height 18
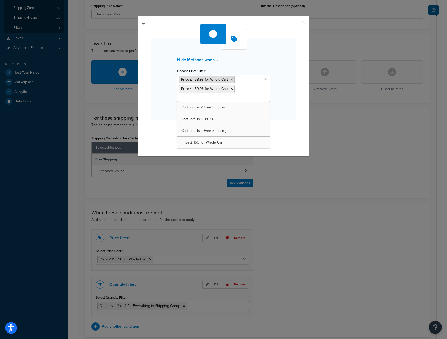
click at [231, 80] on icon at bounding box center [232, 79] width 2 height 3
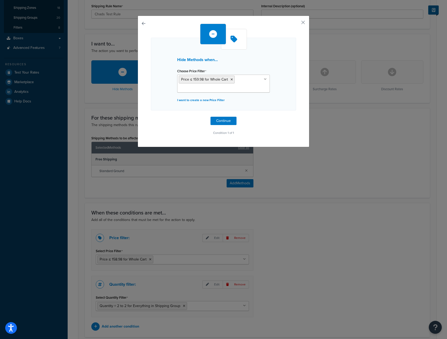
click at [280, 96] on div "Hide Methods when... Choose Price Filter Price ≤ 159.98 for Whole Cart Cart Tot…" at bounding box center [223, 74] width 145 height 73
click at [223, 120] on button "Continue" at bounding box center [224, 121] width 26 height 8
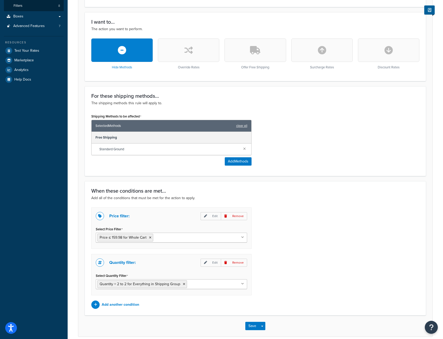
scroll to position [152, 0]
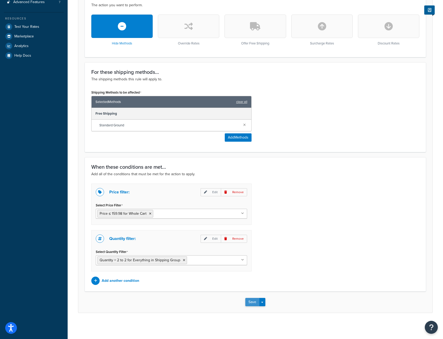
click at [253, 302] on button "Save" at bounding box center [252, 302] width 14 height 8
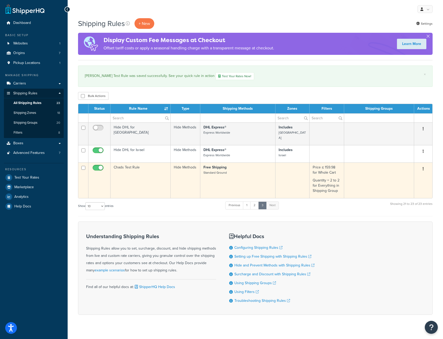
click at [129, 170] on td "Chads Test Rule" at bounding box center [141, 181] width 60 height 36
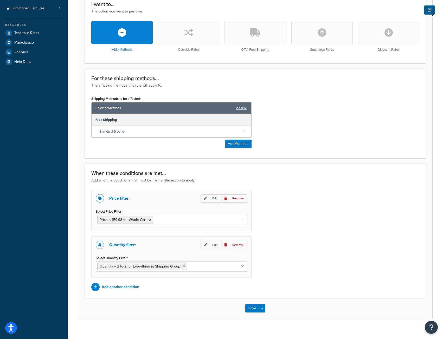
scroll to position [152, 0]
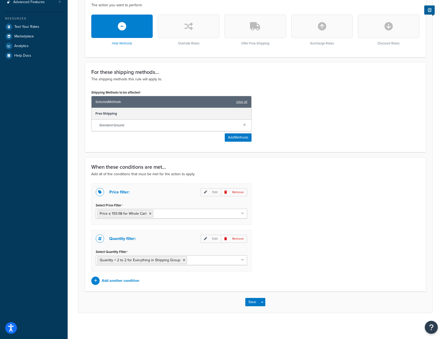
click at [244, 216] on ul "Price ≤ 159.98 for Whole Cart" at bounding box center [171, 214] width 151 height 10
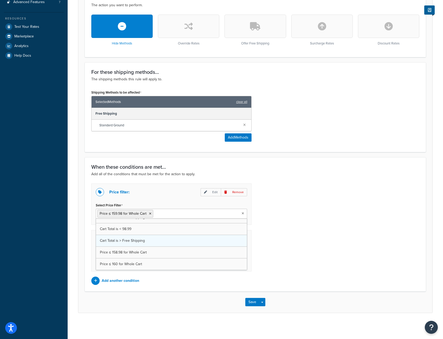
scroll to position [0, 0]
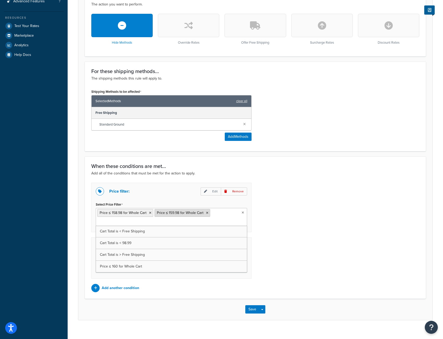
click at [149, 213] on icon at bounding box center [150, 213] width 2 height 3
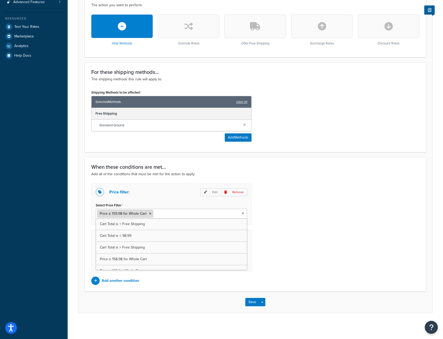
click at [149, 213] on icon at bounding box center [150, 213] width 2 height 3
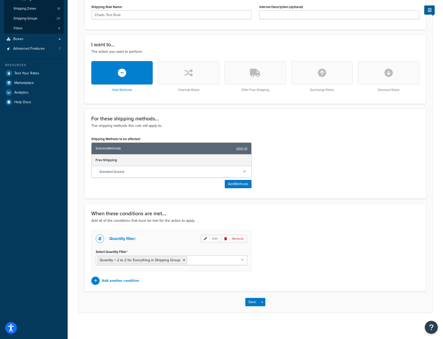
scroll to position [105, 0]
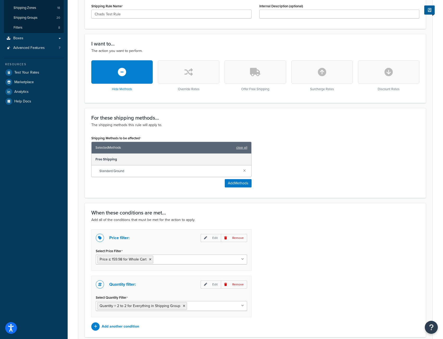
click at [241, 262] on ul "Price ≤ 159.98 for Whole Cart" at bounding box center [171, 260] width 151 height 10
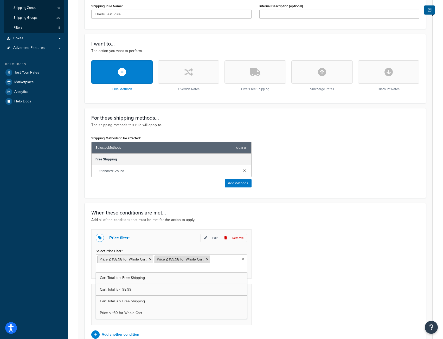
click at [207, 260] on icon at bounding box center [207, 259] width 2 height 3
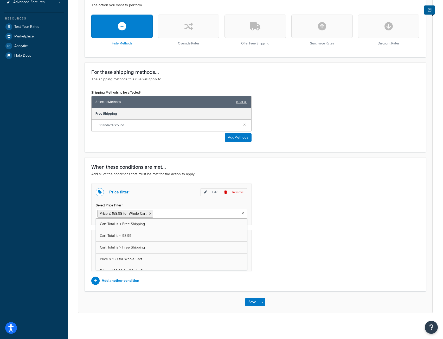
scroll to position [152, 0]
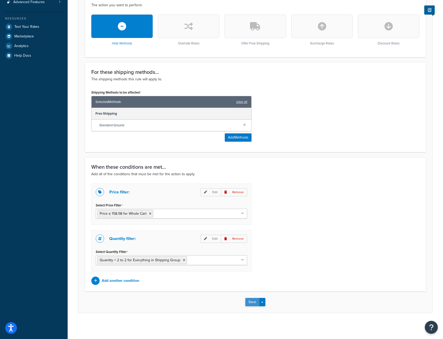
click at [252, 302] on button "Save" at bounding box center [252, 302] width 14 height 8
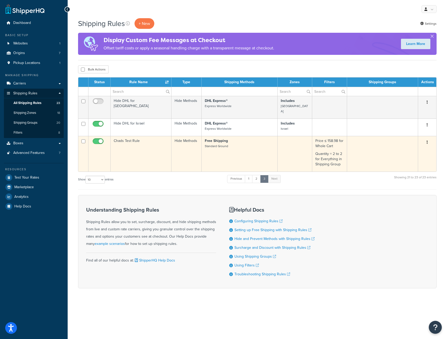
click at [155, 144] on td "Chads Test Rule" at bounding box center [141, 154] width 61 height 36
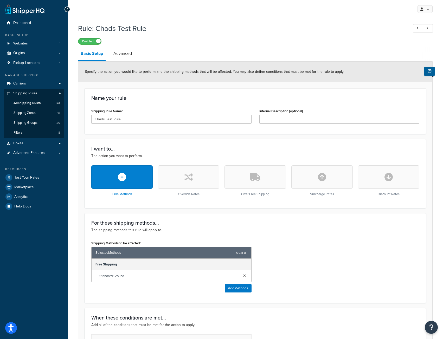
scroll to position [104, 0]
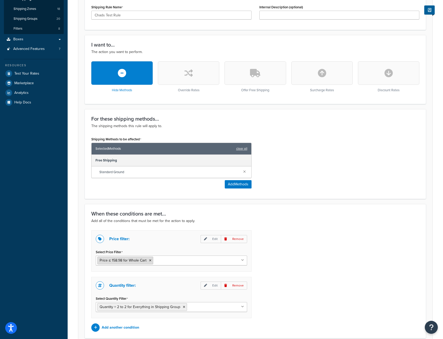
click at [149, 260] on icon at bounding box center [150, 260] width 2 height 3
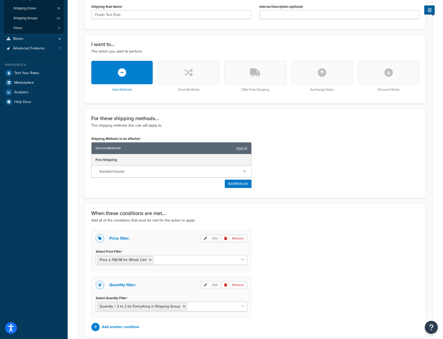
click at [244, 262] on icon at bounding box center [242, 259] width 3 height 3
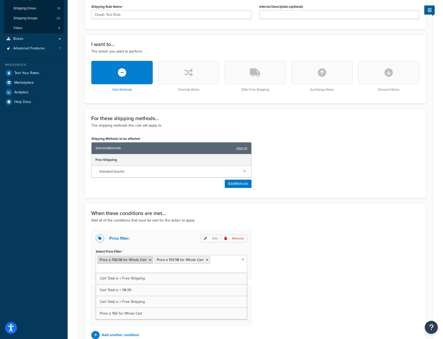
click at [150, 261] on icon at bounding box center [150, 260] width 2 height 3
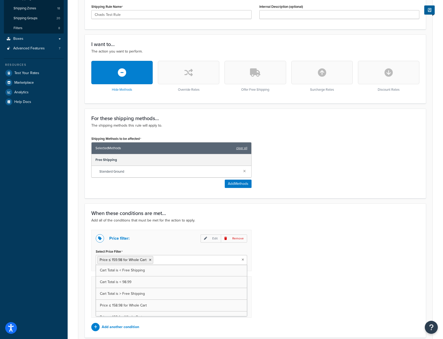
scroll to position [152, 0]
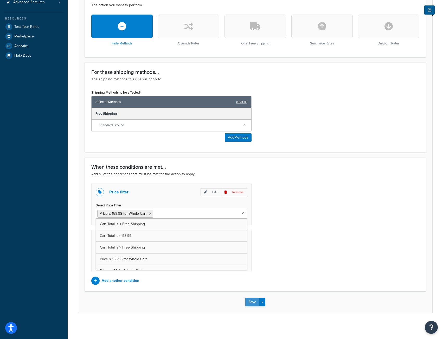
click at [251, 302] on button "Save" at bounding box center [252, 302] width 14 height 8
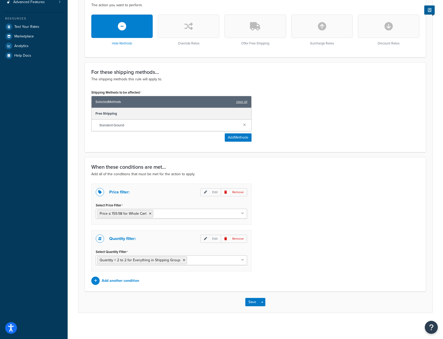
scroll to position [0, 0]
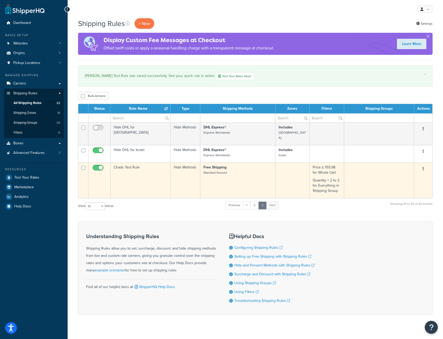
click at [225, 172] on td "Free Shipping Standard Ground" at bounding box center [237, 181] width 75 height 36
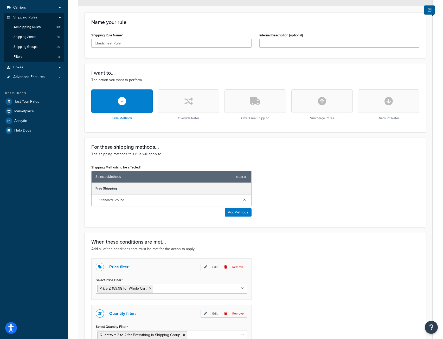
scroll to position [78, 0]
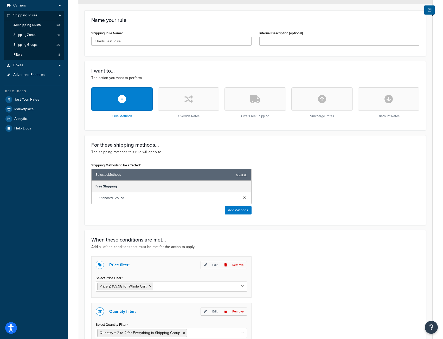
click at [242, 287] on icon at bounding box center [242, 286] width 3 height 3
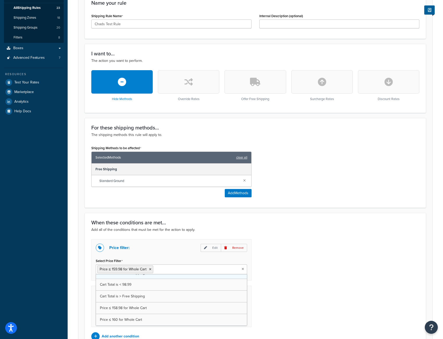
scroll to position [104, 0]
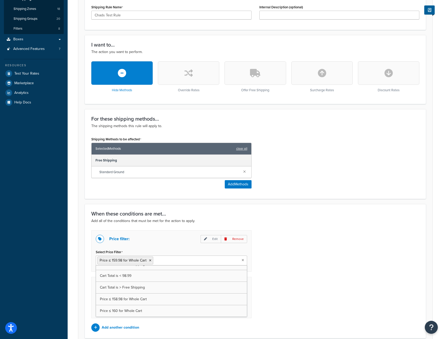
click at [276, 269] on div "Price filter: Edit Remove Select Price Filter Price ≤ 159.98 for Whole Cart Car…" at bounding box center [255, 281] width 336 height 101
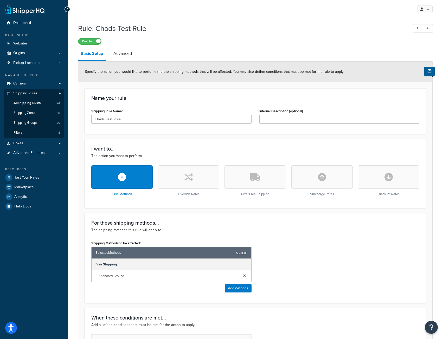
click at [259, 3] on div "My Profile Billing Global Settings Contact Us Logout" at bounding box center [256, 9] width 376 height 18
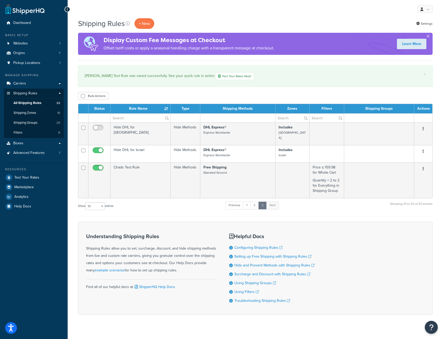
click at [206, 203] on div "Show 10 15 25 50 100 1000 entries Previous 1 2 3 Next Showing 21 to 23 of 23 en…" at bounding box center [255, 208] width 355 height 15
click at [19, 133] on span "Filters" at bounding box center [18, 133] width 9 height 4
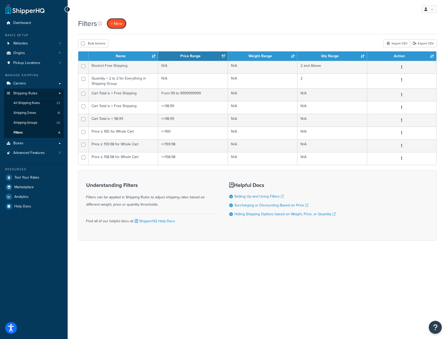
click at [120, 24] on span "+ New" at bounding box center [116, 24] width 11 height 6
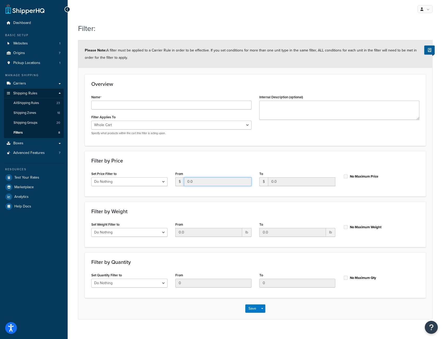
click at [196, 184] on input "0.0" at bounding box center [218, 181] width 68 height 9
click at [164, 181] on select "Do Nothing Apply to a Range" at bounding box center [129, 181] width 76 height 9
select select "range"
click at [91, 177] on select "Do Nothing Apply to a Range" at bounding box center [129, 181] width 76 height 9
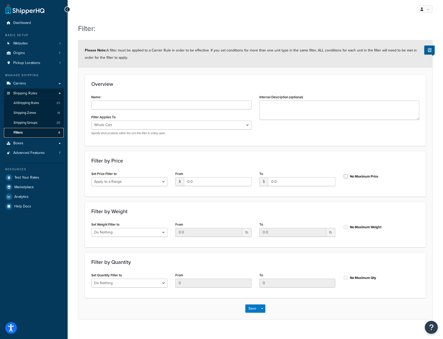
click at [16, 134] on span "Filters" at bounding box center [18, 133] width 9 height 4
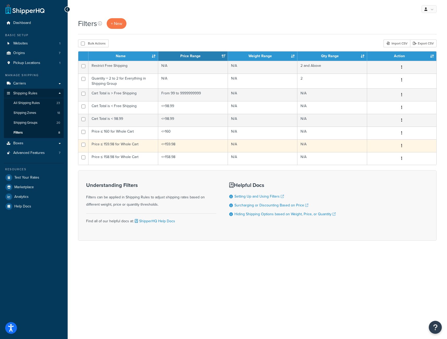
click at [403, 147] on button "button" at bounding box center [401, 146] width 7 height 8
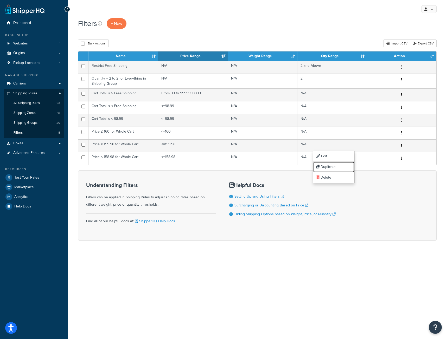
drag, startPoint x: 343, startPoint y: 168, endPoint x: 249, endPoint y: 28, distance: 168.2
click at [343, 168] on link "Duplicate" at bounding box center [333, 167] width 41 height 11
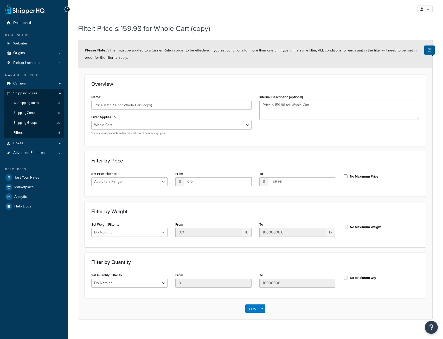
select select "range"
click at [18, 132] on span "Filters" at bounding box center [18, 133] width 9 height 4
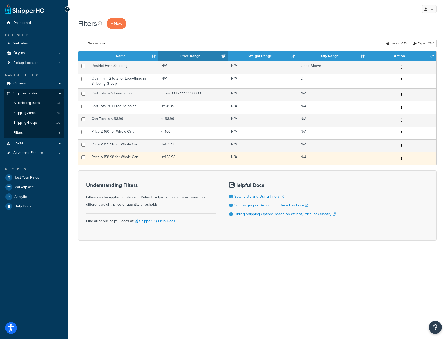
click at [401, 160] on icon "button" at bounding box center [401, 159] width 1 height 4
click at [348, 181] on link "Duplicate" at bounding box center [333, 180] width 41 height 11
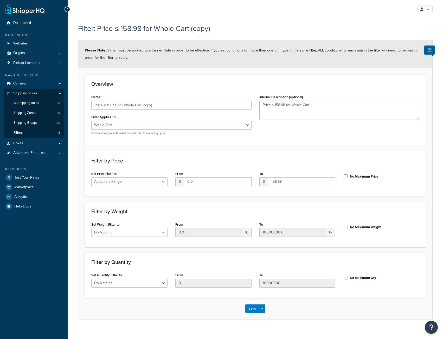
select select "range"
click at [117, 104] on input "Price ≤ 158.98 for Whole Cart (copy)" at bounding box center [171, 105] width 160 height 9
type input "Price ≤ 158.99 for Whole Cart (copy)"
drag, startPoint x: 312, startPoint y: 105, endPoint x: 258, endPoint y: 103, distance: 54.2
click at [258, 103] on div "Internal Description (optional) Price ≤ 158.98 for Whole Cart" at bounding box center [340, 108] width 168 height 30
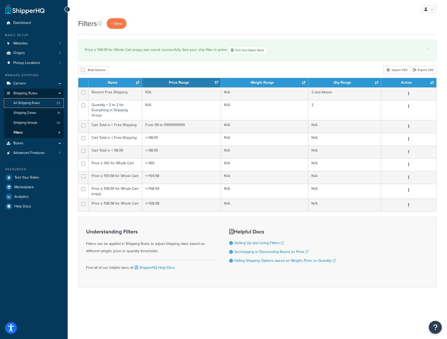
click at [27, 102] on span "All Shipping Rules" at bounding box center [27, 103] width 26 height 4
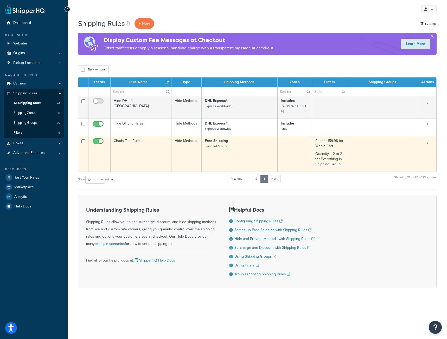
click at [231, 150] on td "Free Shipping Standard Ground" at bounding box center [240, 154] width 76 height 36
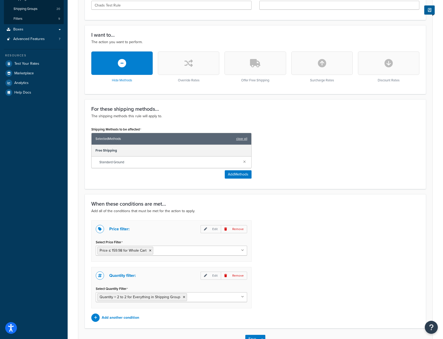
scroll to position [152, 0]
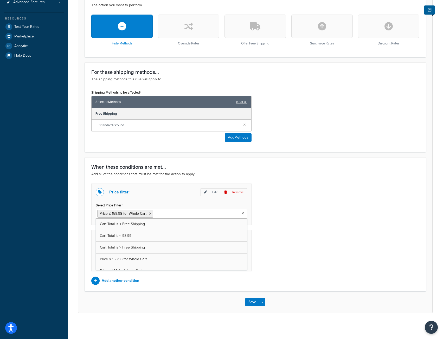
click at [242, 215] on ul "Price ≤ 159.98 for Whole Cart" at bounding box center [171, 214] width 151 height 10
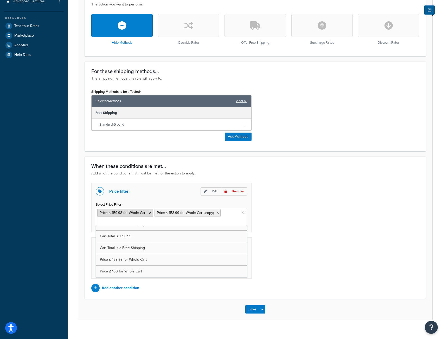
click at [151, 215] on icon at bounding box center [150, 213] width 2 height 3
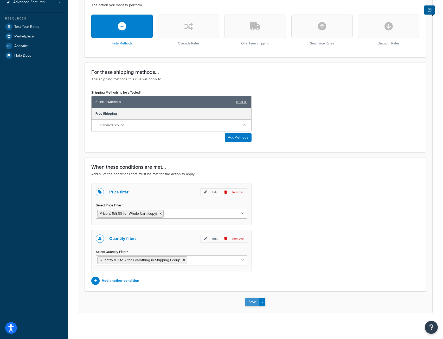
click at [253, 301] on button "Save" at bounding box center [252, 302] width 14 height 8
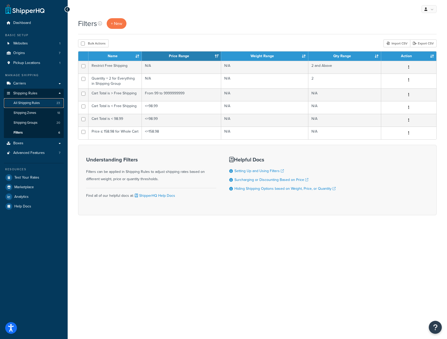
click at [22, 103] on span "All Shipping Rules" at bounding box center [27, 103] width 26 height 4
click at [23, 112] on span "Shipping Zones" at bounding box center [25, 113] width 23 height 4
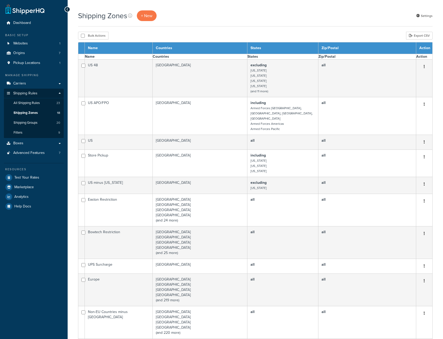
select select "15"
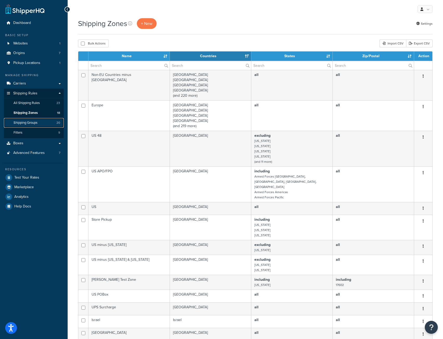
click at [24, 124] on span "Shipping Groups" at bounding box center [26, 123] width 24 height 4
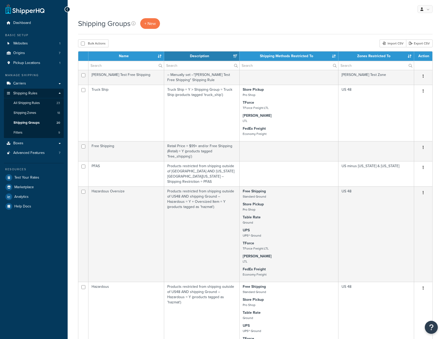
select select "15"
click at [24, 82] on span "Carriers" at bounding box center [19, 83] width 13 height 4
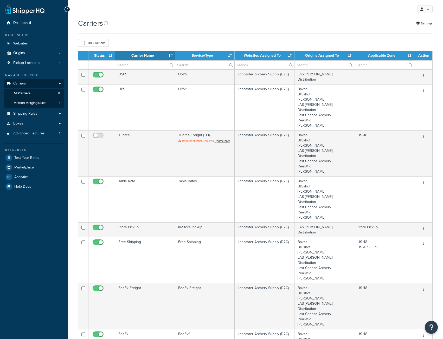
select select "15"
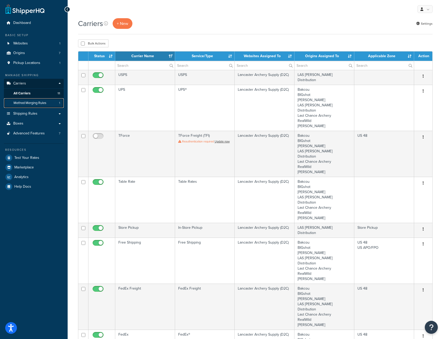
click at [23, 104] on span "Method Merging Rules" at bounding box center [30, 103] width 33 height 4
